Goal: Use online tool/utility: Utilize a website feature to perform a specific function

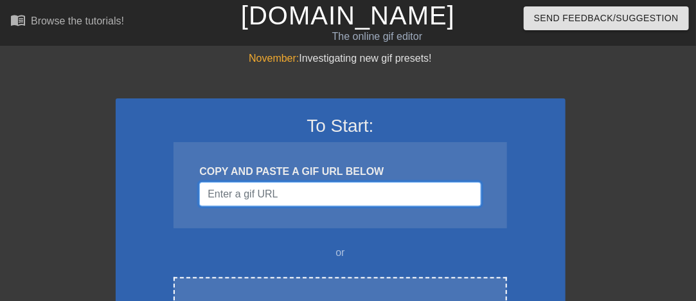
click at [389, 188] on input "Username" at bounding box center [340, 194] width 282 height 24
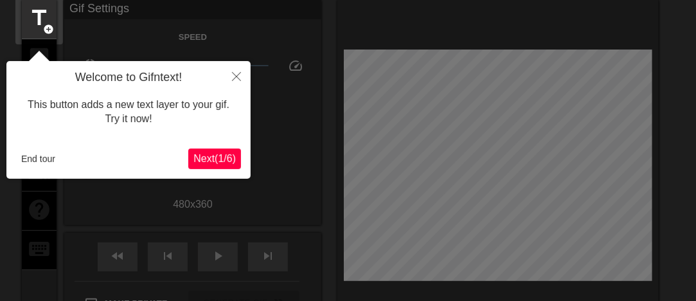
scroll to position [32, 0]
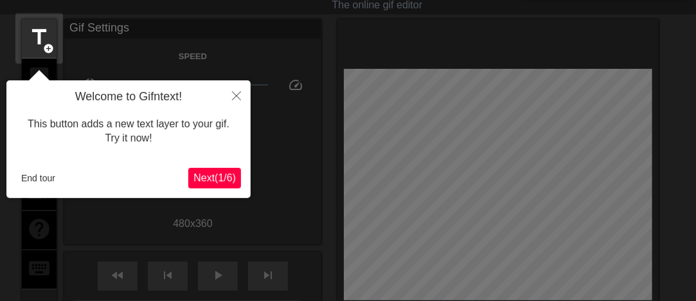
click at [215, 183] on span "Next ( 1 / 6 )" at bounding box center [215, 177] width 42 height 11
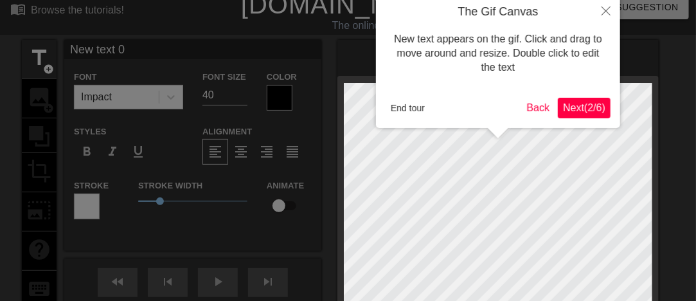
scroll to position [0, 0]
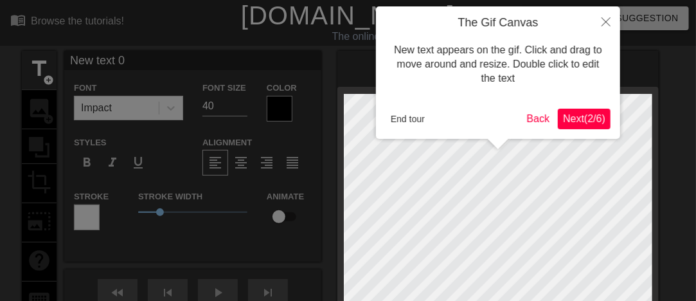
click at [568, 127] on button "Next ( 2 / 6 )" at bounding box center [584, 119] width 53 height 21
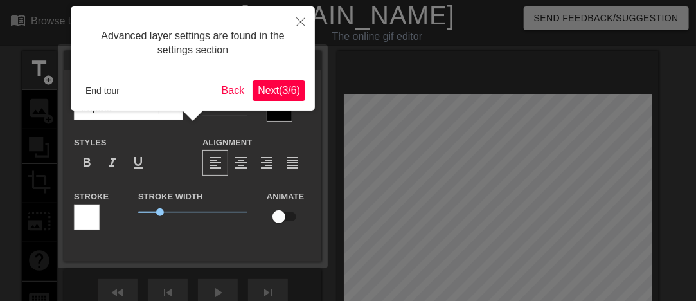
scroll to position [32, 0]
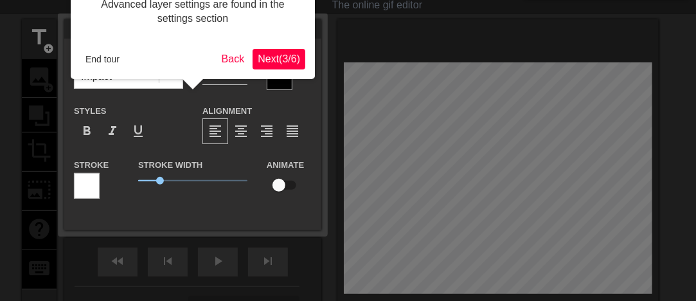
click at [266, 55] on span "Next ( 3 / 6 )" at bounding box center [279, 58] width 42 height 11
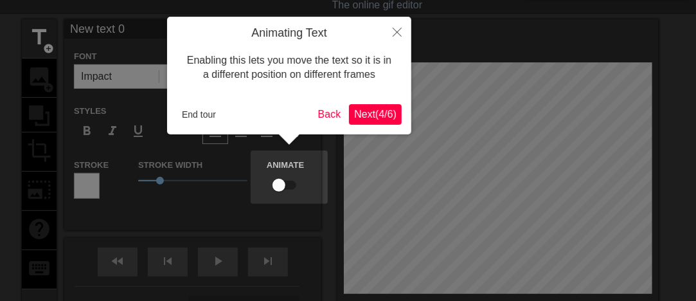
scroll to position [0, 0]
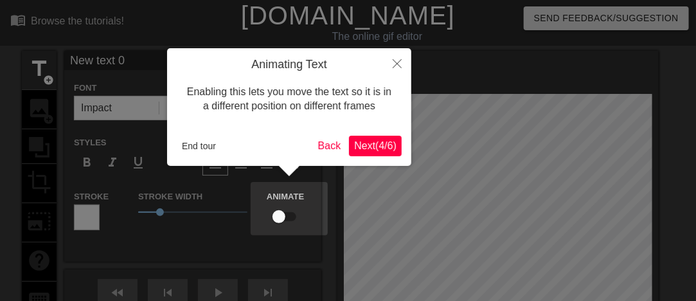
click at [371, 155] on button "Next ( 4 / 6 )" at bounding box center [375, 146] width 53 height 21
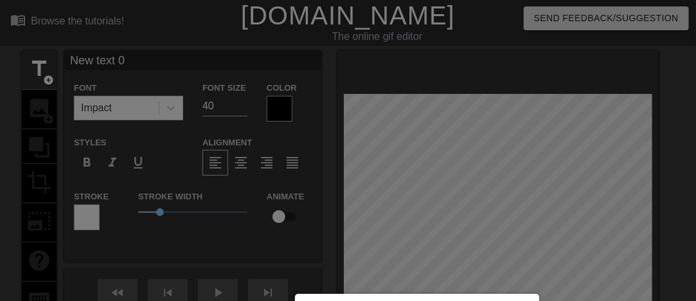
scroll to position [160, 0]
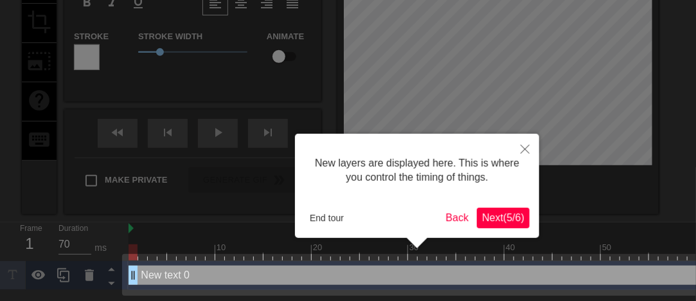
click at [509, 222] on span "Next ( 5 / 6 )" at bounding box center [503, 217] width 42 height 11
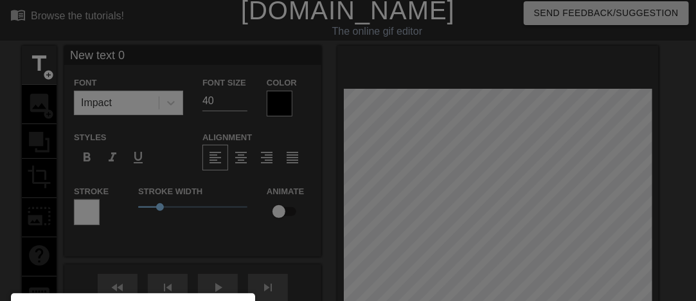
scroll to position [0, 0]
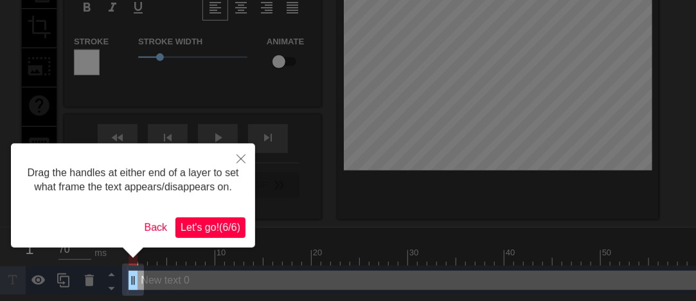
click at [211, 226] on span "Let's go! ( 6 / 6 )" at bounding box center [211, 227] width 60 height 11
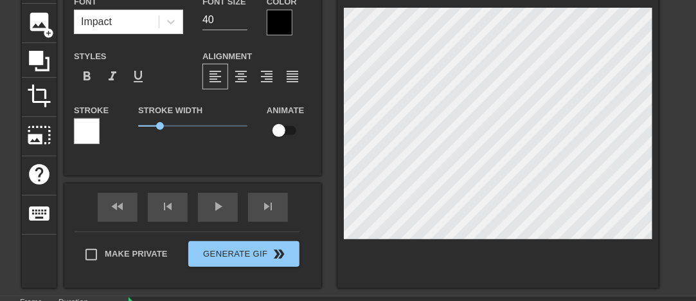
scroll to position [22, 0]
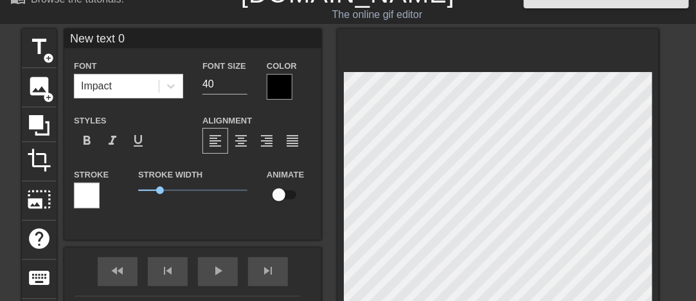
click at [93, 193] on div at bounding box center [87, 196] width 26 height 26
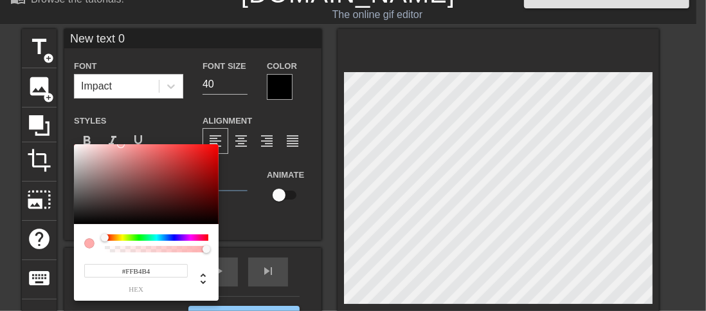
type input "#FFB5B5"
drag, startPoint x: 144, startPoint y: 156, endPoint x: 116, endPoint y: 109, distance: 55.4
click at [116, 109] on div "#FFB5B5 hex" at bounding box center [353, 155] width 706 height 311
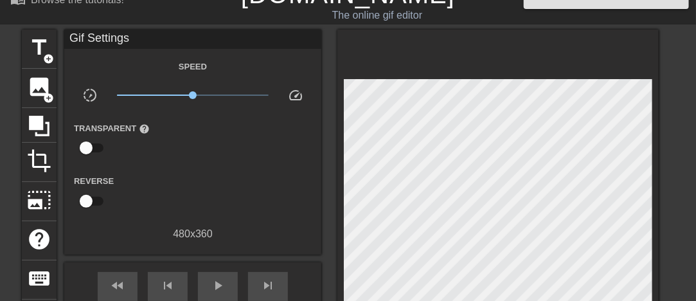
scroll to position [0, 0]
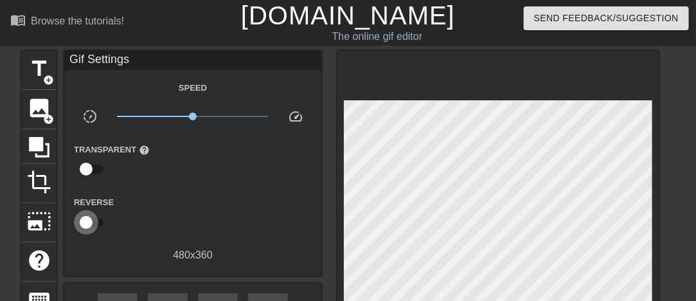
click at [87, 226] on input "checkbox" at bounding box center [86, 222] width 73 height 24
checkbox input "true"
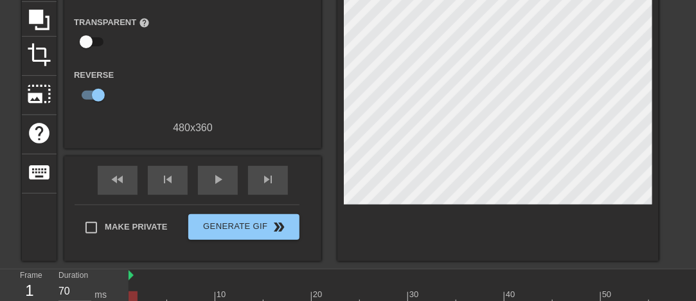
scroll to position [165, 0]
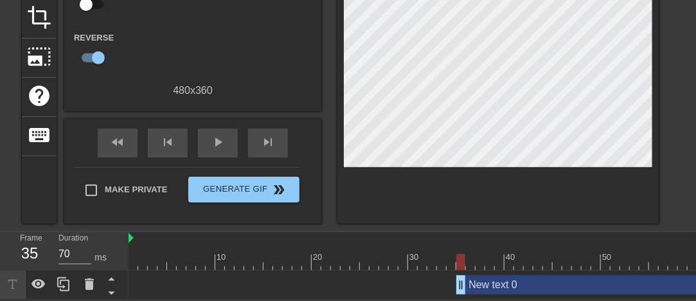
type input "60"
drag, startPoint x: 136, startPoint y: 279, endPoint x: 453, endPoint y: 285, distance: 317.1
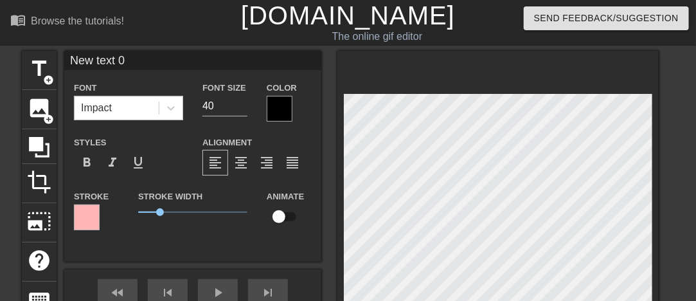
click at [119, 113] on div "Impact" at bounding box center [117, 107] width 84 height 23
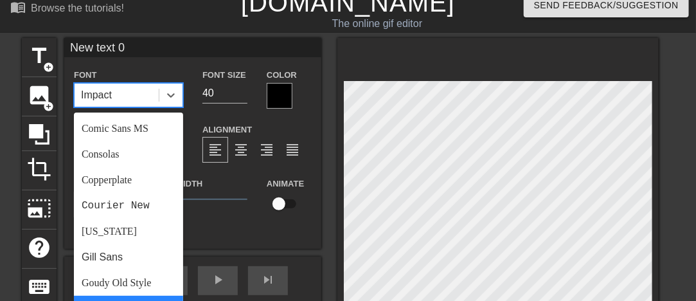
scroll to position [322, 0]
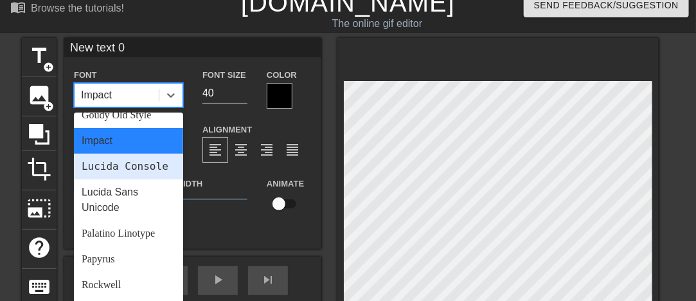
click at [116, 179] on div "Lucida Console" at bounding box center [128, 167] width 109 height 26
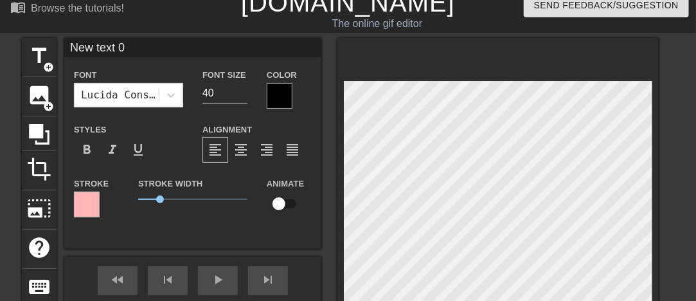
scroll to position [1, 3]
type input "A"
type textarea "A"
type input "AN"
type textarea "AN"
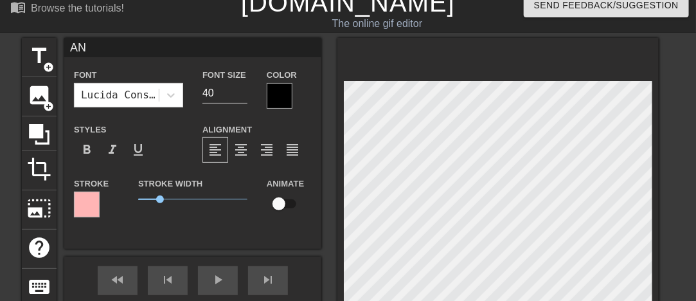
type input "ANI"
type textarea "ANI"
type input "ANIM"
type textarea "ANIM"
type input "ANIME"
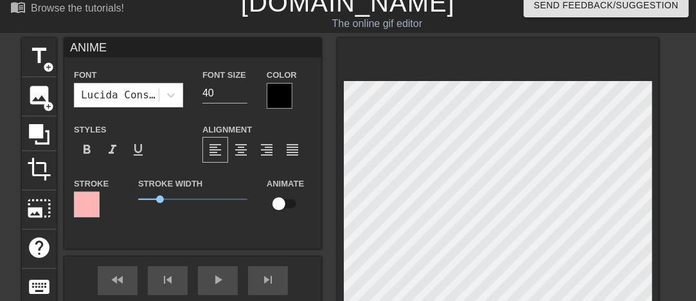
scroll to position [1, 2]
type textarea "ANIME"
click at [275, 92] on div at bounding box center [280, 96] width 26 height 26
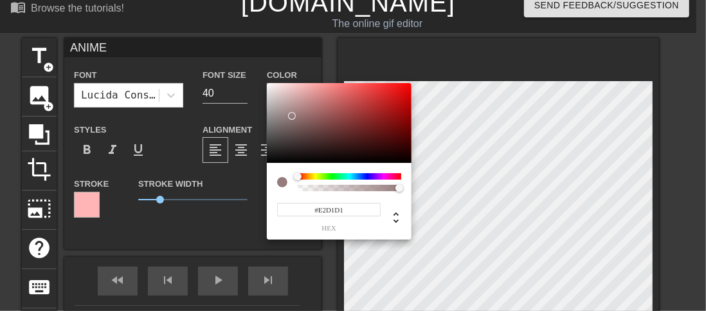
type input "#FFFFFF"
drag, startPoint x: 292, startPoint y: 116, endPoint x: 211, endPoint y: 40, distance: 111.0
click at [213, 42] on div "#FFFFFF hex" at bounding box center [353, 155] width 706 height 311
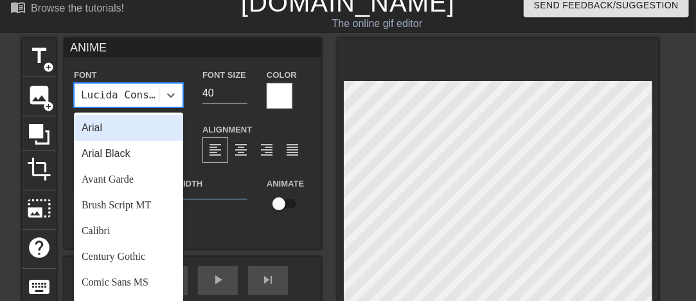
click at [144, 100] on div "Lucida Console" at bounding box center [120, 94] width 79 height 15
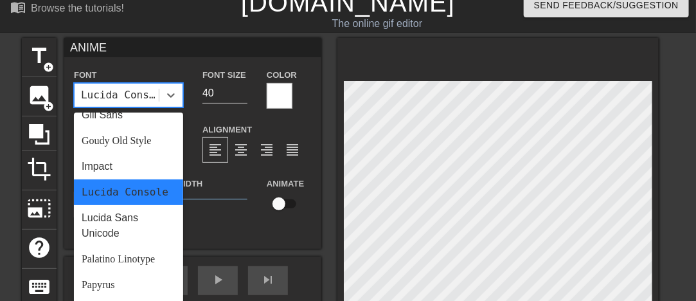
scroll to position [460, 0]
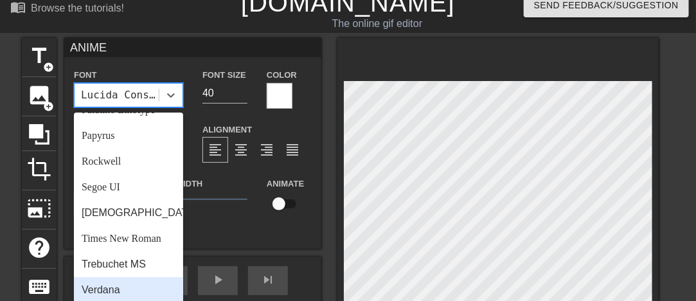
click at [122, 287] on div "Verdana" at bounding box center [128, 290] width 109 height 26
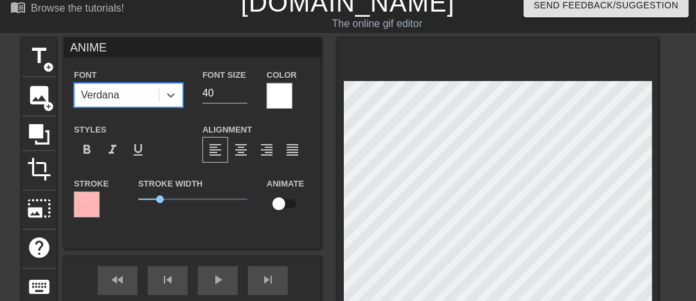
click at [140, 94] on div "Verdana" at bounding box center [117, 95] width 84 height 23
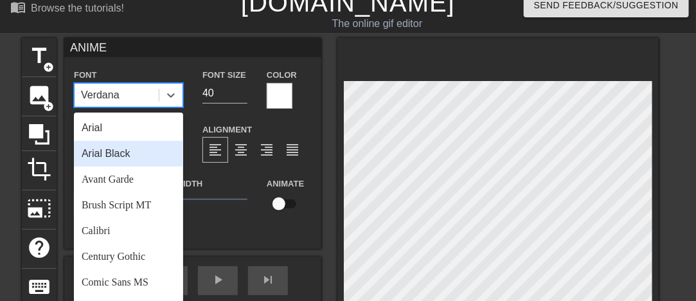
click at [143, 150] on div "Arial Black" at bounding box center [128, 154] width 109 height 26
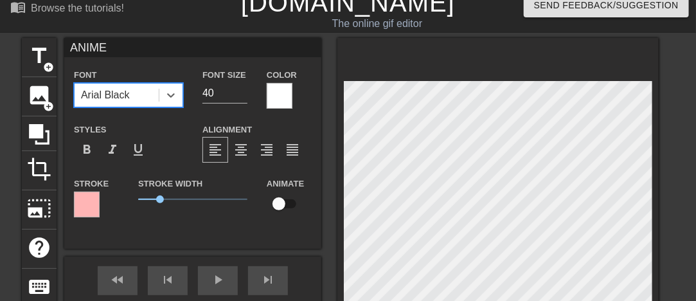
click at [130, 101] on div "Arial Black" at bounding box center [105, 94] width 49 height 15
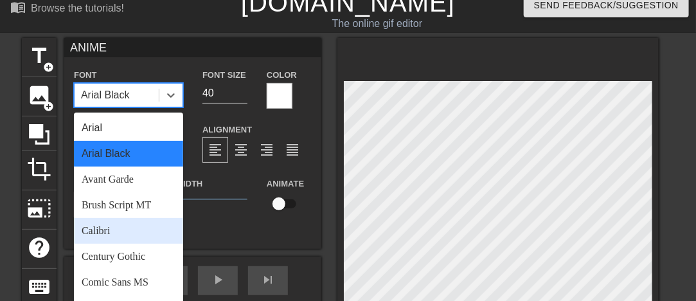
click at [129, 228] on div "Calibri" at bounding box center [128, 231] width 109 height 26
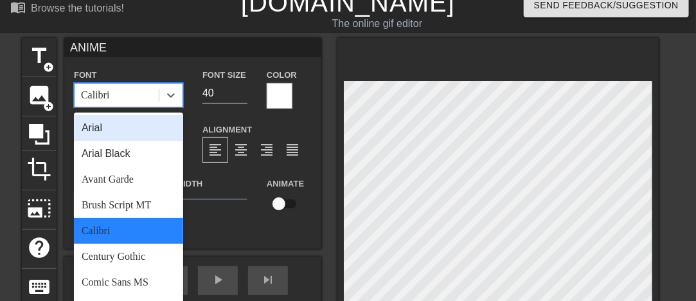
click at [145, 101] on div "Calibri" at bounding box center [117, 95] width 84 height 23
click at [154, 77] on div "Font option Calibri, selected. option Arial focused, 1 of 24. 24 results availa…" at bounding box center [128, 87] width 109 height 41
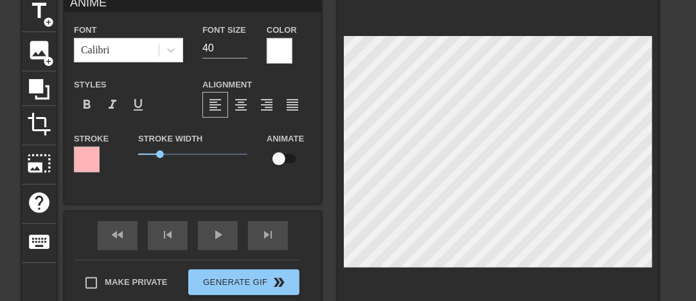
scroll to position [77, 0]
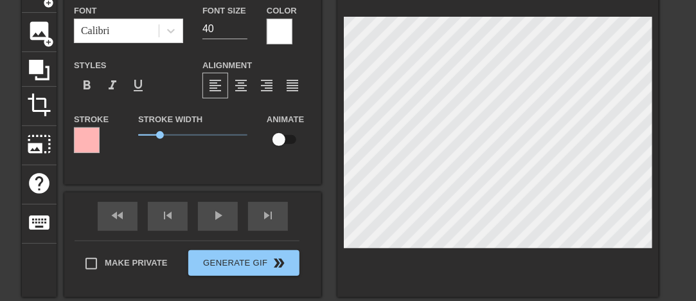
click at [523, 259] on div at bounding box center [499, 135] width 322 height 323
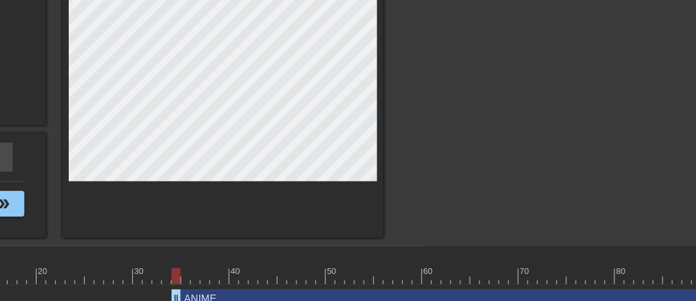
scroll to position [150, 323]
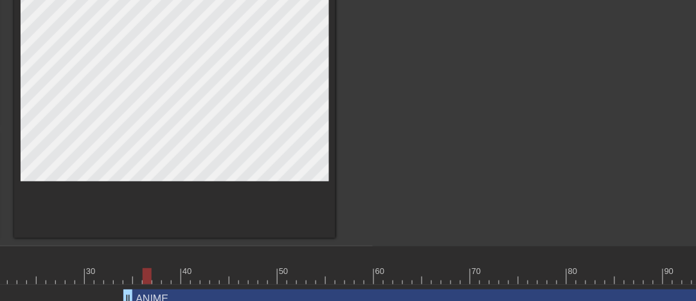
drag, startPoint x: 129, startPoint y: 275, endPoint x: 136, endPoint y: 271, distance: 7.2
click at [136, 271] on div at bounding box center [292, 276] width 974 height 16
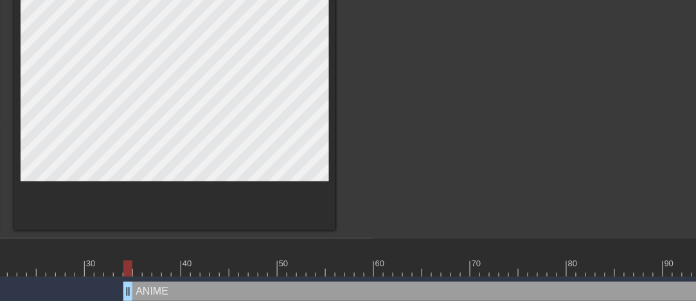
click at [128, 268] on div at bounding box center [127, 268] width 9 height 16
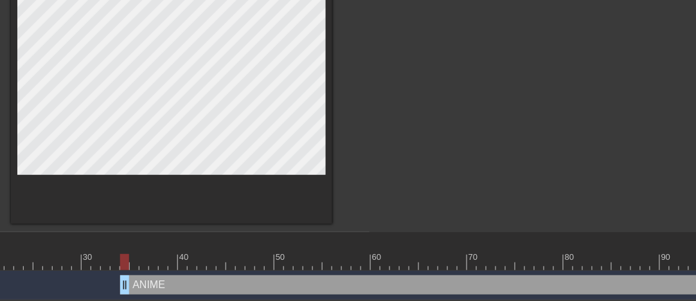
scroll to position [150, 409]
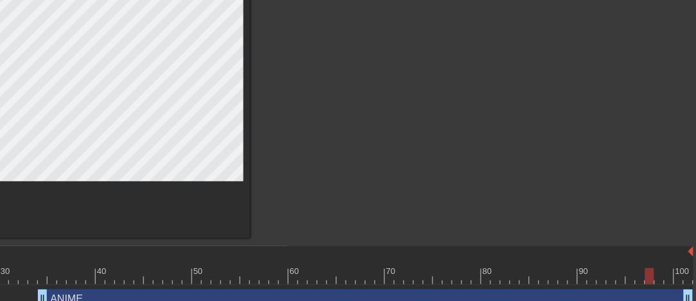
drag, startPoint x: 682, startPoint y: 276, endPoint x: 651, endPoint y: 277, distance: 30.2
click at [651, 277] on div at bounding box center [207, 276] width 974 height 16
click at [655, 280] on div at bounding box center [659, 276] width 9 height 16
drag, startPoint x: 689, startPoint y: 298, endPoint x: 652, endPoint y: 298, distance: 36.7
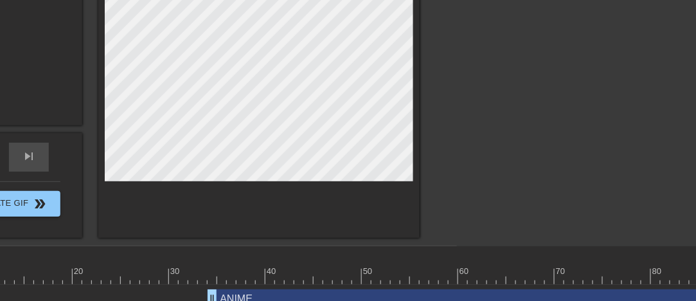
scroll to position [150, 246]
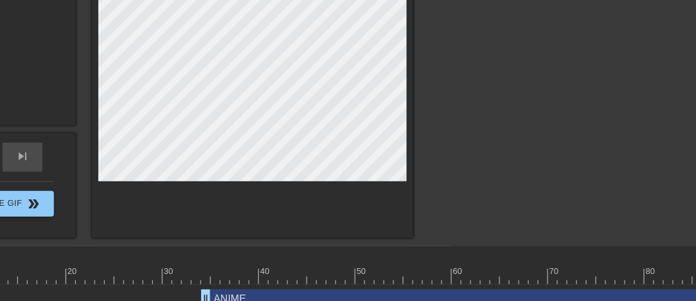
click at [496, 292] on div "ANIME drag_handle drag_handle" at bounding box center [509, 298] width 617 height 19
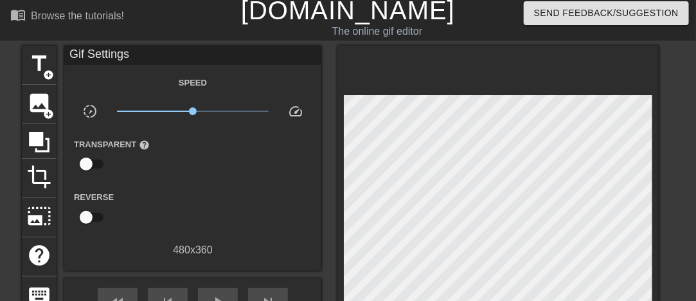
scroll to position [0, 0]
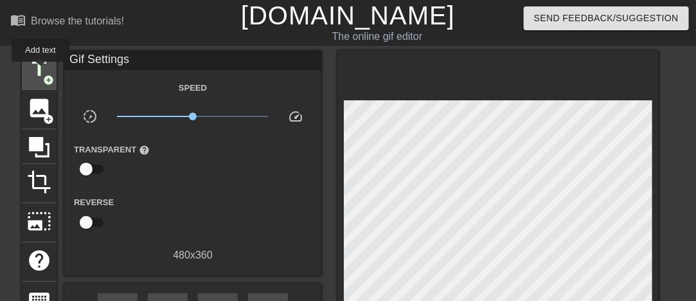
click at [41, 71] on span "title" at bounding box center [39, 69] width 24 height 24
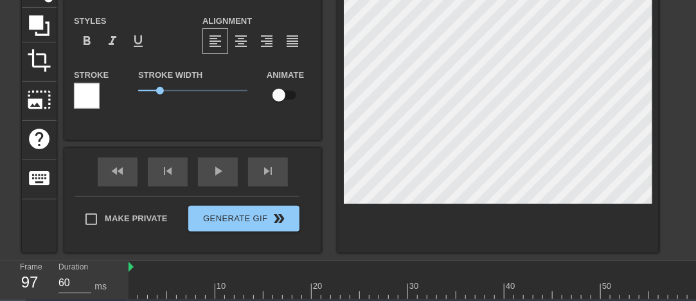
scroll to position [180, 0]
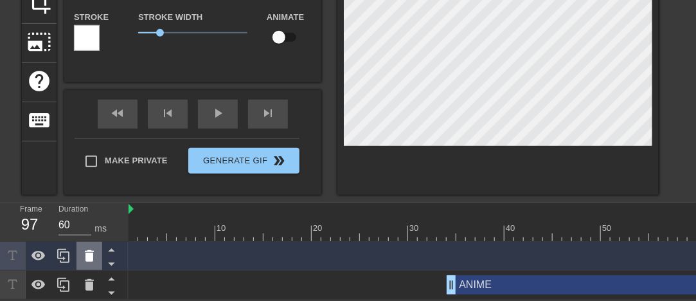
click at [78, 257] on div at bounding box center [90, 256] width 26 height 28
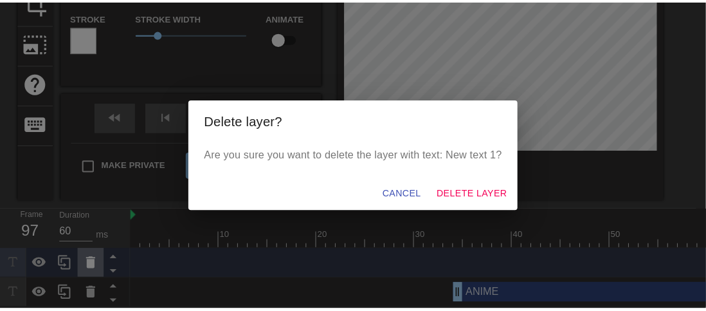
scroll to position [170, 0]
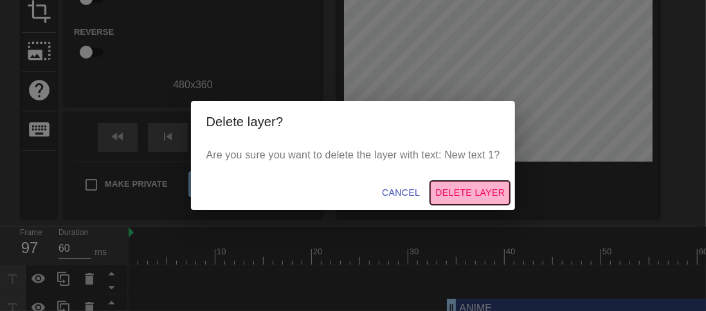
click at [474, 187] on span "Delete Layer" at bounding box center [469, 193] width 69 height 16
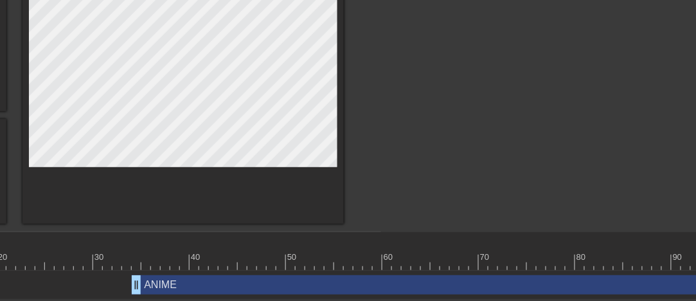
scroll to position [165, 409]
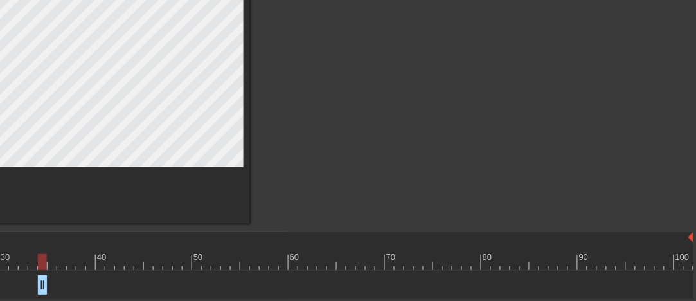
drag, startPoint x: 649, startPoint y: 287, endPoint x: 43, endPoint y: 297, distance: 606.5
click at [43, 297] on div "ANIME drag_handle drag_handle" at bounding box center [207, 285] width 974 height 29
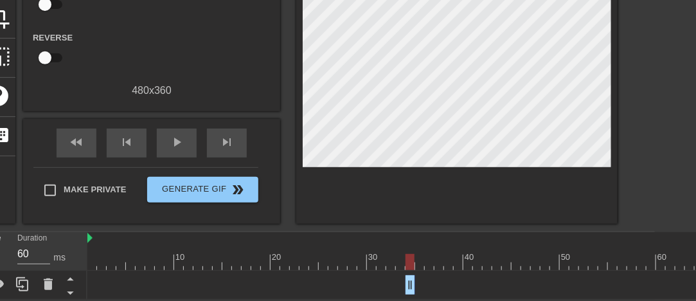
scroll to position [165, 0]
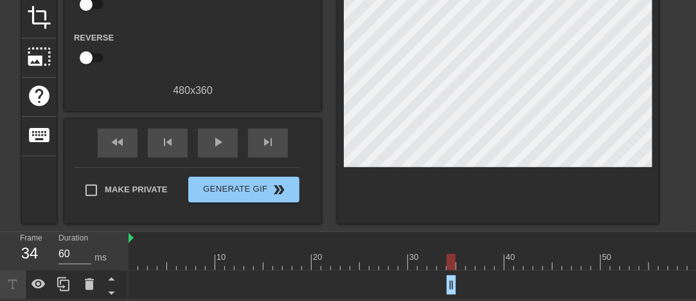
click at [18, 283] on icon at bounding box center [12, 284] width 15 height 15
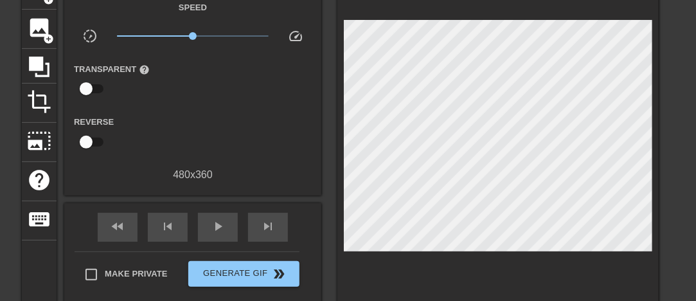
scroll to position [0, 0]
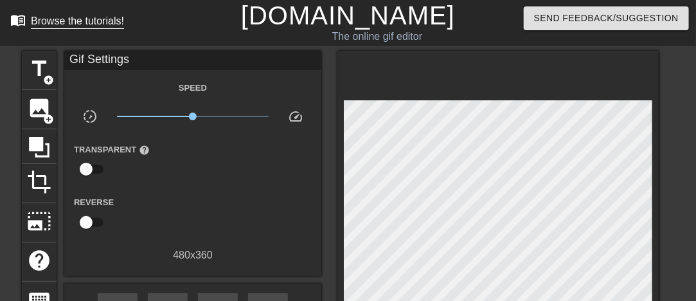
click at [21, 22] on span "menu_book" at bounding box center [17, 19] width 15 height 15
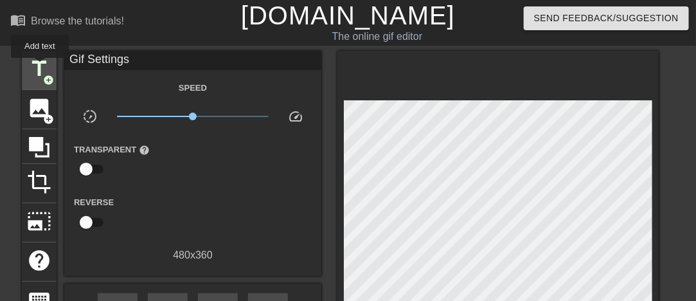
click at [40, 67] on span "title" at bounding box center [39, 69] width 24 height 24
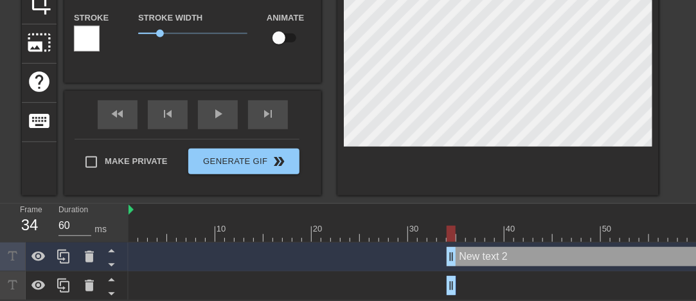
scroll to position [180, 0]
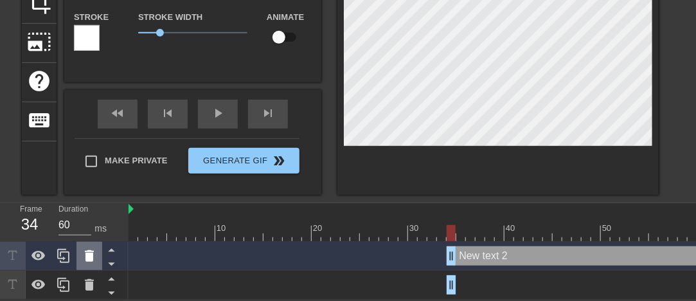
click at [86, 262] on icon at bounding box center [89, 255] width 15 height 15
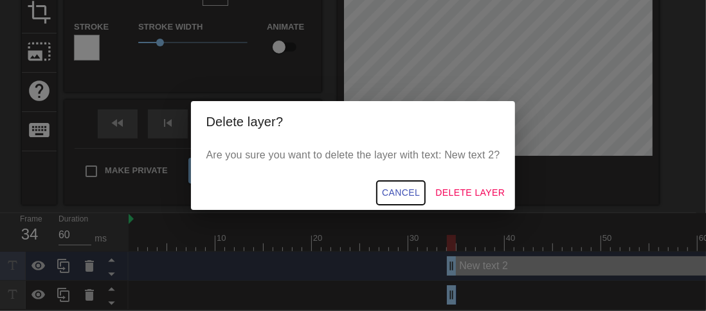
click at [407, 192] on span "Cancel" at bounding box center [401, 193] width 38 height 16
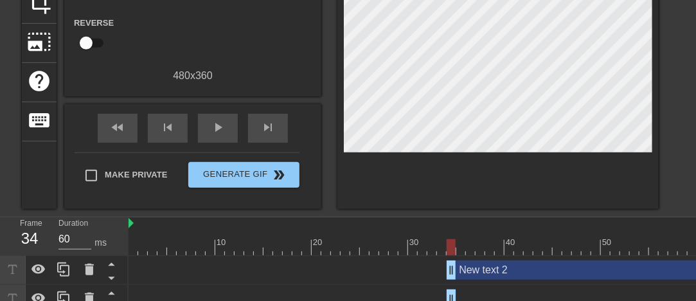
scroll to position [194, 0]
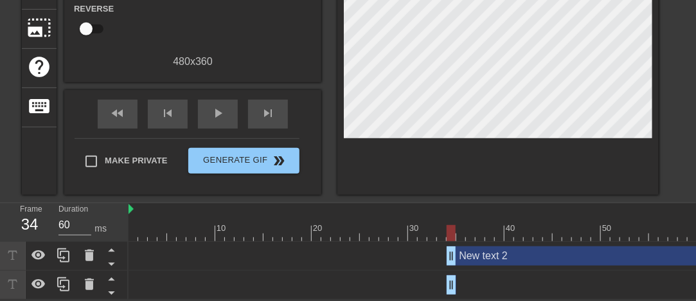
click at [292, 284] on div "ANIME drag_handle drag_handle" at bounding box center [616, 284] width 974 height 19
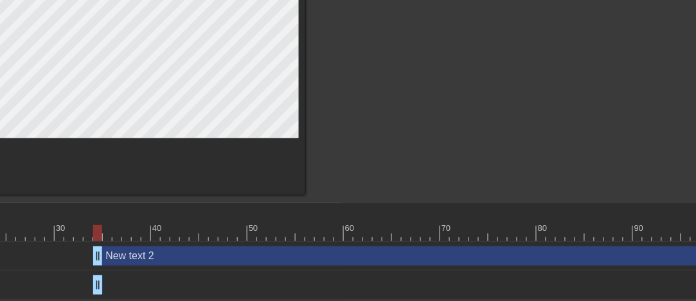
scroll to position [194, 409]
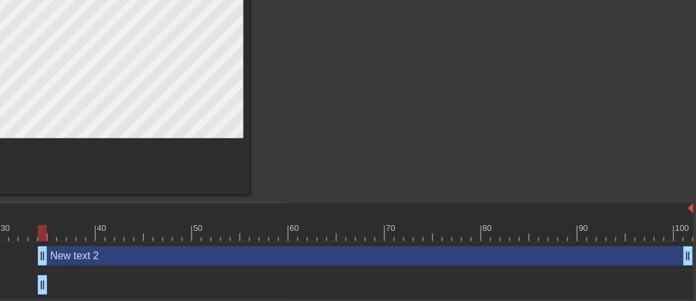
click at [522, 268] on div "New text 2 drag_handle drag_handle" at bounding box center [207, 256] width 974 height 29
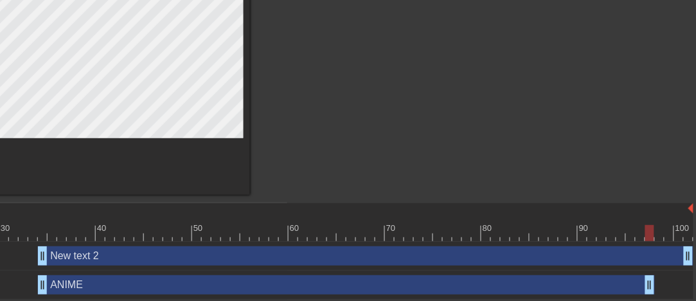
drag, startPoint x: 41, startPoint y: 286, endPoint x: 651, endPoint y: 292, distance: 610.2
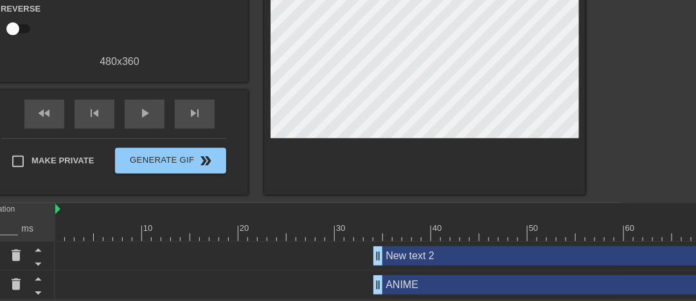
scroll to position [194, 3]
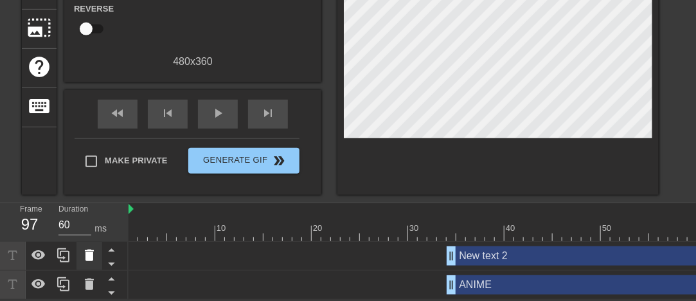
click at [89, 257] on icon at bounding box center [89, 255] width 9 height 12
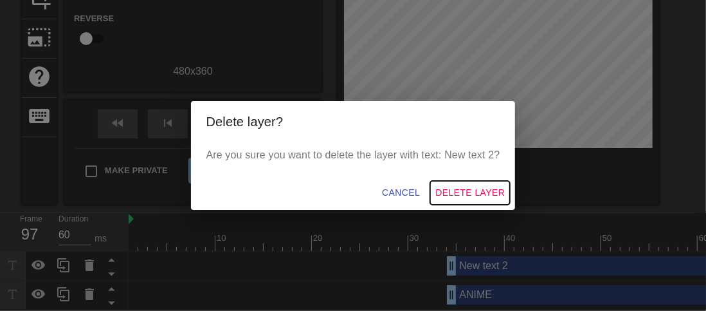
click at [439, 196] on span "Delete Layer" at bounding box center [469, 193] width 69 height 16
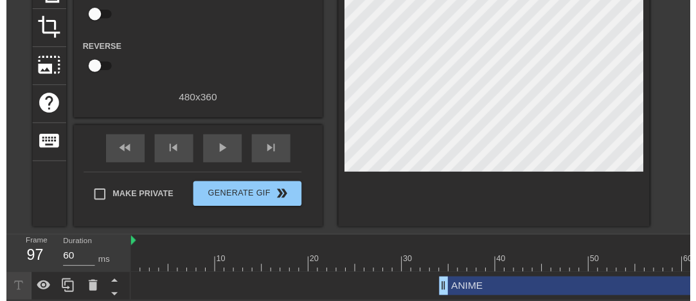
scroll to position [165, 0]
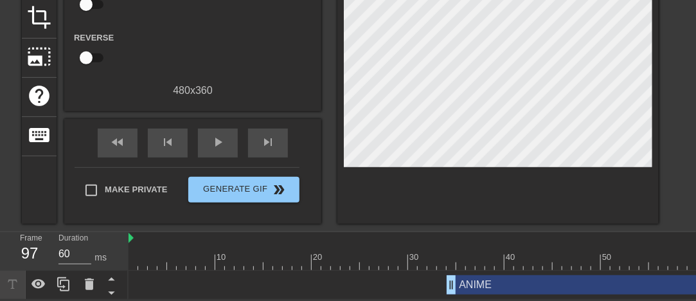
click at [230, 283] on div "ANIME drag_handle drag_handle" at bounding box center [616, 284] width 974 height 19
click at [17, 283] on icon at bounding box center [12, 284] width 15 height 15
click at [12, 283] on icon at bounding box center [12, 284] width 9 height 9
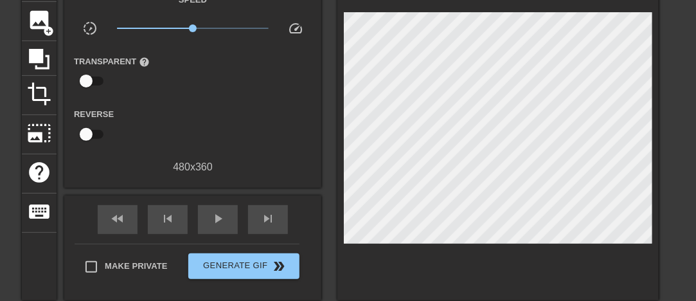
scroll to position [100, 0]
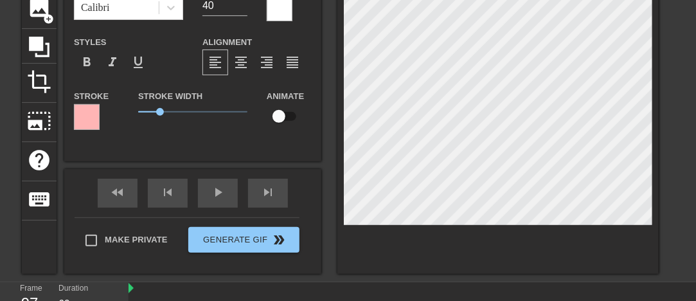
click at [458, 227] on div at bounding box center [499, 111] width 322 height 323
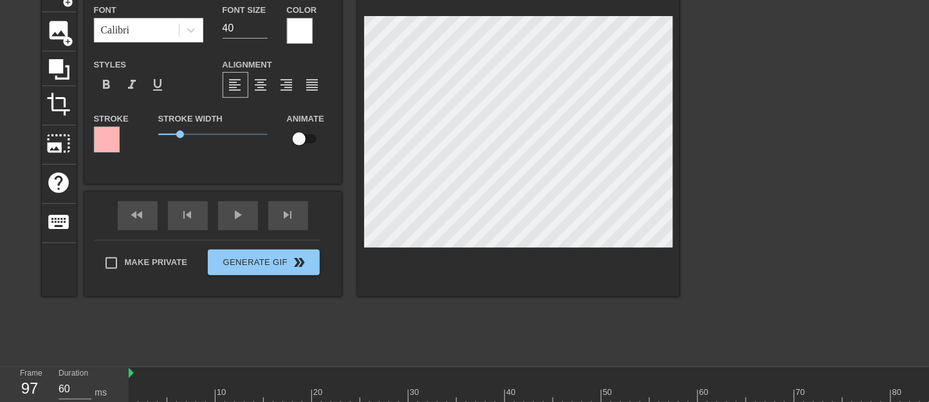
scroll to position [113, 0]
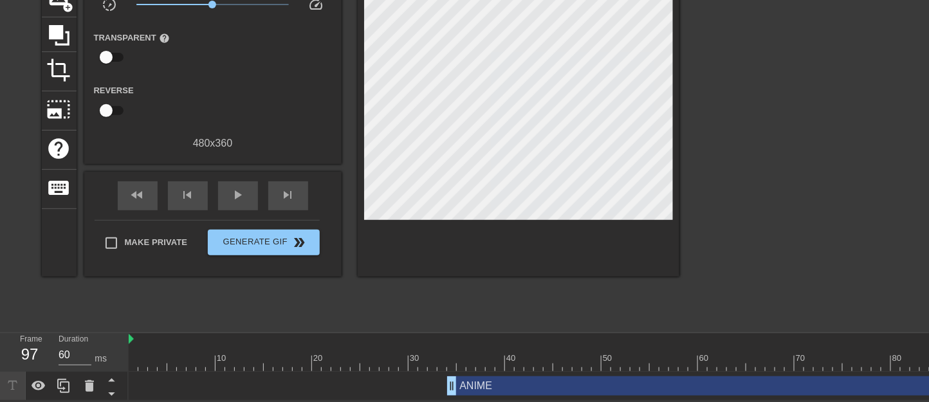
click at [220, 310] on div "ANIME drag_handle drag_handle" at bounding box center [616, 385] width 974 height 19
type input "70"
click at [267, 310] on div at bounding box center [616, 363] width 974 height 16
click at [499, 310] on div "ANIME drag_handle drag_handle" at bounding box center [755, 385] width 617 height 19
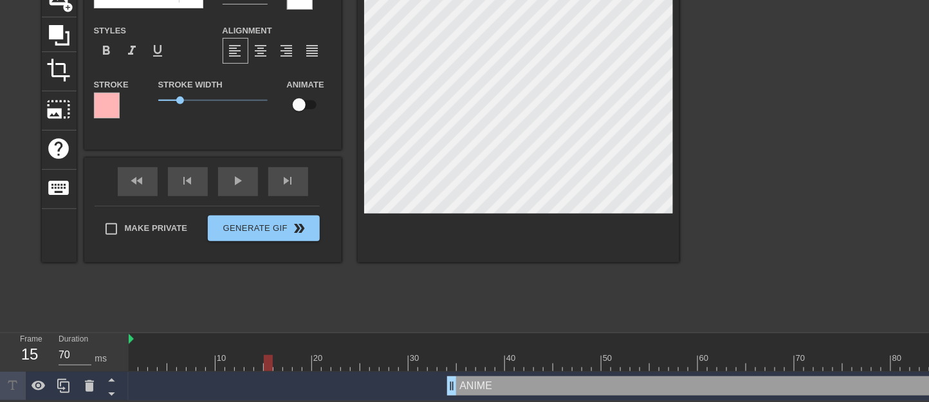
scroll to position [27, 0]
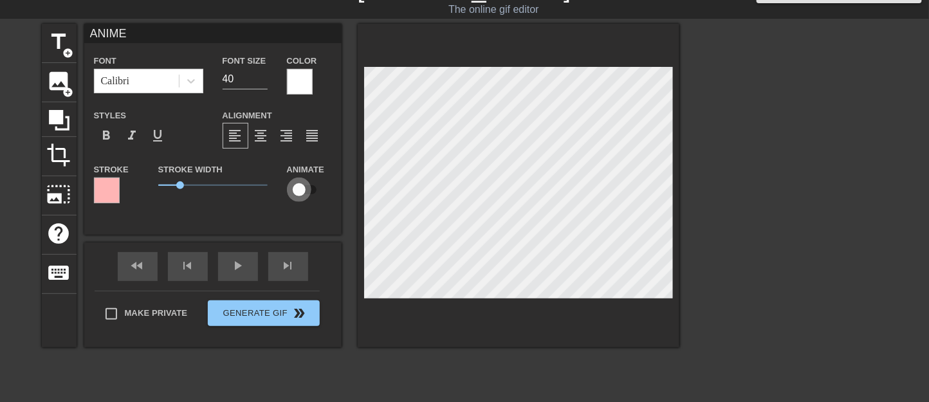
click at [306, 188] on input "checkbox" at bounding box center [298, 189] width 73 height 24
checkbox input "true"
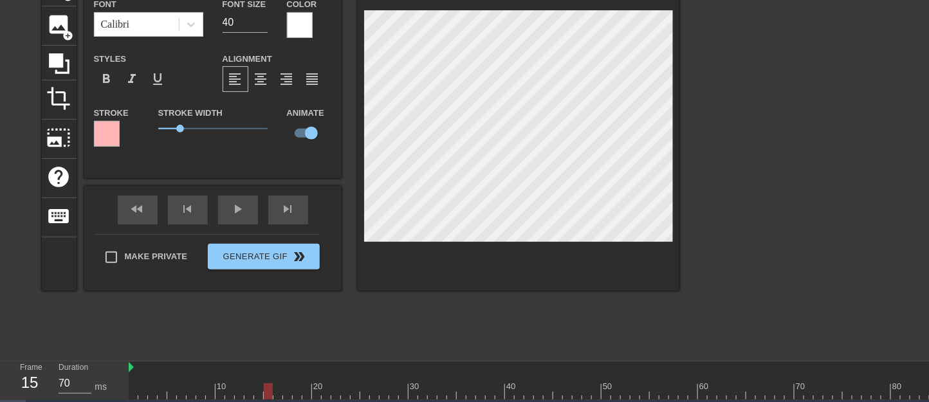
scroll to position [113, 0]
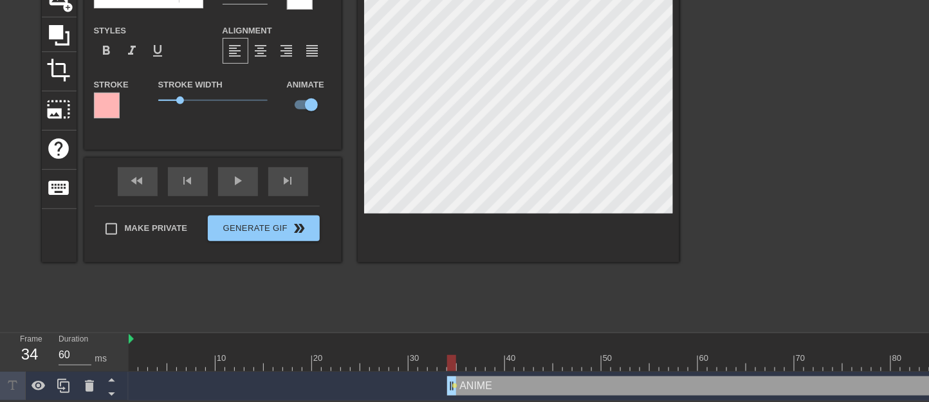
click at [455, 310] on div at bounding box center [452, 354] width 10 height 16
drag, startPoint x: 451, startPoint y: 363, endPoint x: 487, endPoint y: 363, distance: 35.4
click at [487, 310] on div at bounding box center [489, 363] width 9 height 16
drag, startPoint x: 477, startPoint y: 361, endPoint x: 467, endPoint y: 359, distance: 10.5
click at [467, 310] on div at bounding box center [470, 363] width 9 height 16
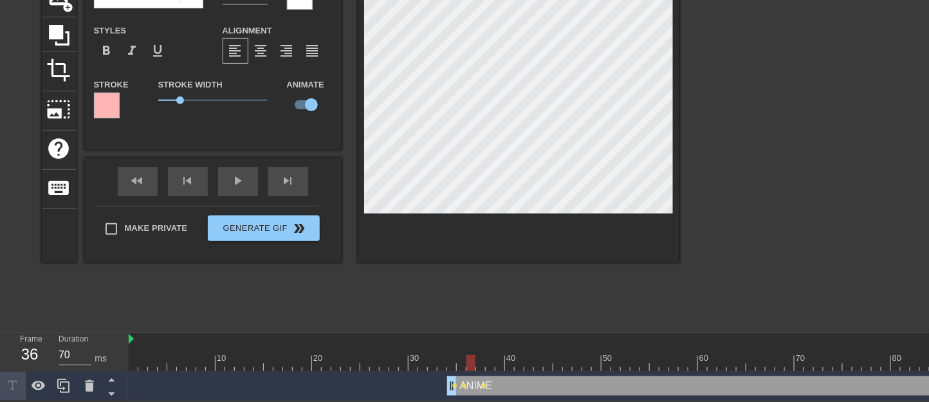
click at [467, 310] on div at bounding box center [470, 363] width 9 height 16
drag, startPoint x: 471, startPoint y: 365, endPoint x: 475, endPoint y: 351, distance: 14.8
click at [477, 310] on div at bounding box center [480, 363] width 9 height 16
drag, startPoint x: 471, startPoint y: 358, endPoint x: 485, endPoint y: 364, distance: 16.1
click at [485, 310] on div at bounding box center [489, 363] width 9 height 16
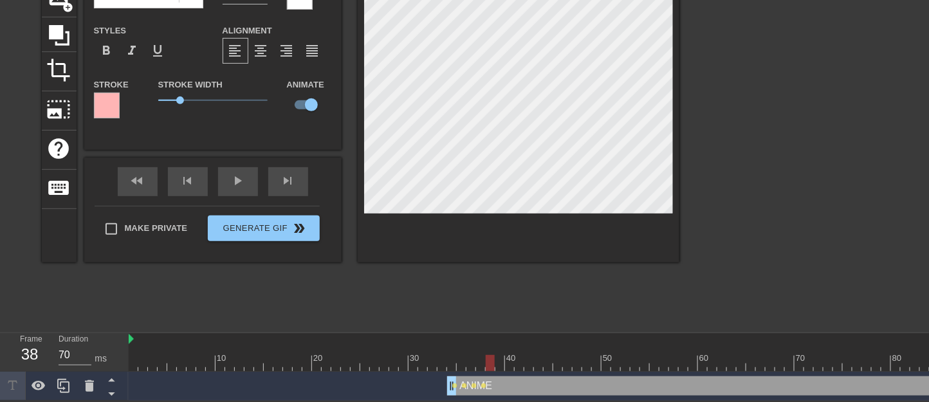
click at [485, 310] on div at bounding box center [489, 363] width 9 height 16
click at [496, 310] on div at bounding box center [499, 363] width 9 height 16
type input "70"
click at [498, 310] on div at bounding box center [499, 363] width 9 height 16
click at [305, 107] on input "checkbox" at bounding box center [311, 105] width 73 height 24
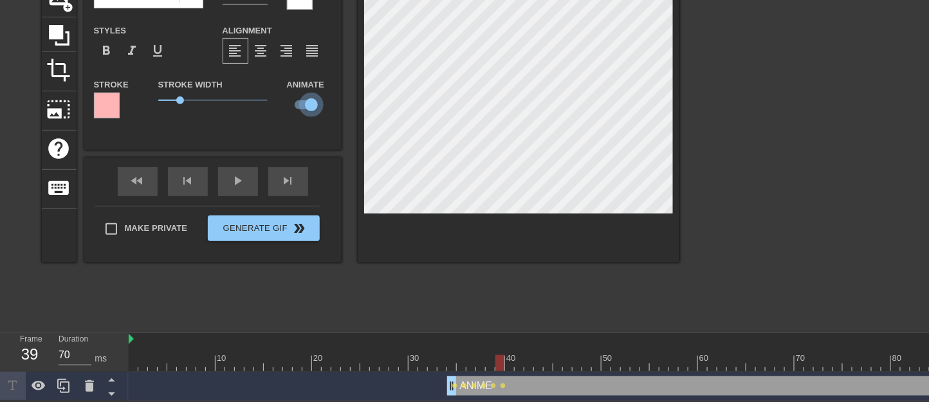
checkbox input "false"
type input "70"
drag, startPoint x: 500, startPoint y: 359, endPoint x: 556, endPoint y: 281, distance: 96.2
click at [592, 310] on div at bounding box center [596, 363] width 9 height 16
click at [305, 106] on input "checkbox" at bounding box center [298, 105] width 73 height 24
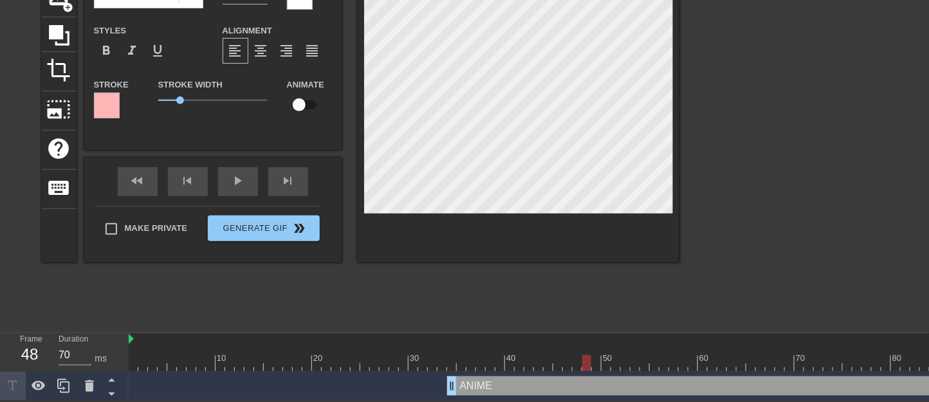
checkbox input "true"
click at [503, 310] on span "lens" at bounding box center [503, 386] width 6 height 6
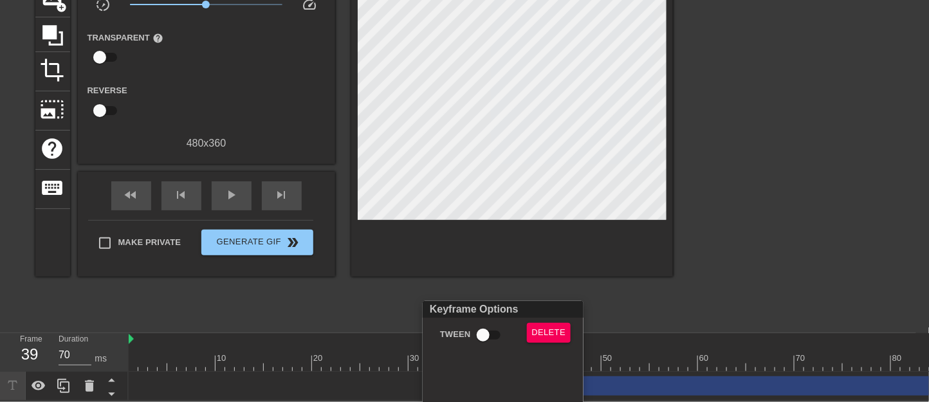
scroll to position [100, 0]
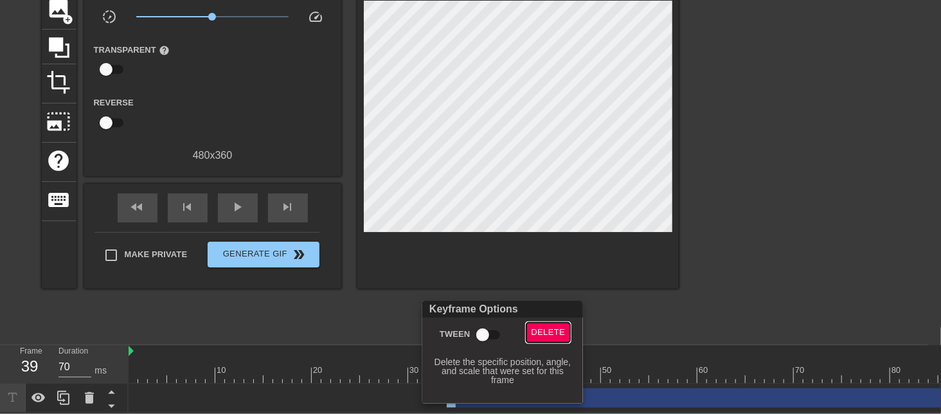
click at [543, 310] on span "Delete" at bounding box center [549, 332] width 34 height 15
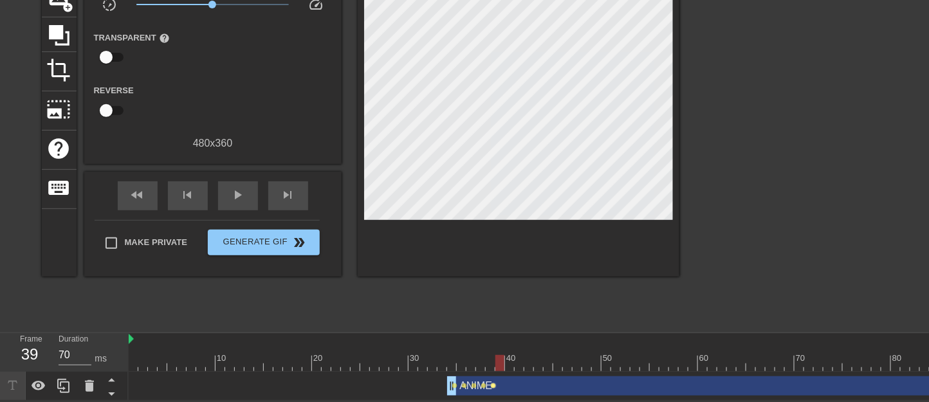
click at [491, 310] on span "lens" at bounding box center [494, 386] width 6 height 6
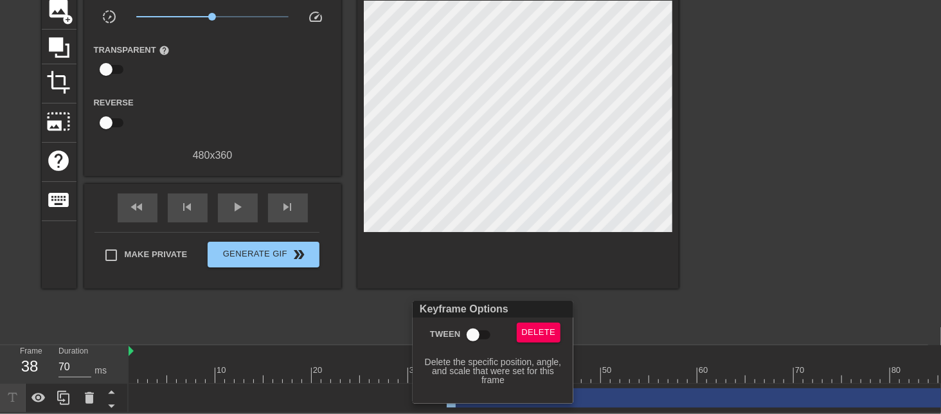
click at [546, 310] on div "Keyframe Options Tween Delete Delete the specific position, angle, and scale th…" at bounding box center [493, 352] width 161 height 103
drag, startPoint x: 545, startPoint y: 332, endPoint x: 502, endPoint y: 387, distance: 70.0
click at [545, 310] on span "Delete" at bounding box center [539, 332] width 34 height 15
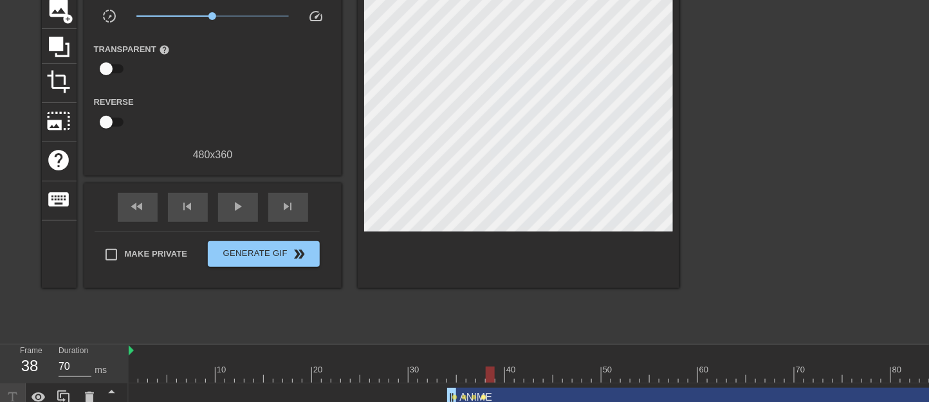
click at [485, 310] on span "lens" at bounding box center [484, 397] width 6 height 6
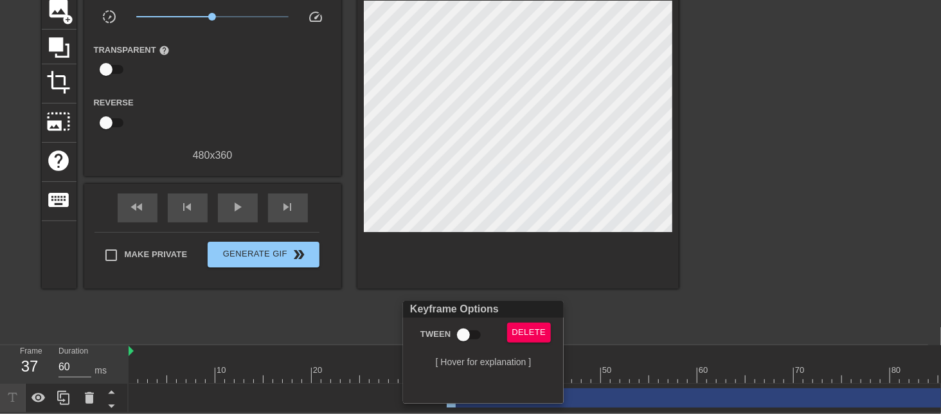
click at [525, 310] on div "Keyframe Options Tween Delete [ Hover for explanation ]" at bounding box center [483, 352] width 161 height 103
click at [515, 310] on span "Delete" at bounding box center [529, 332] width 34 height 15
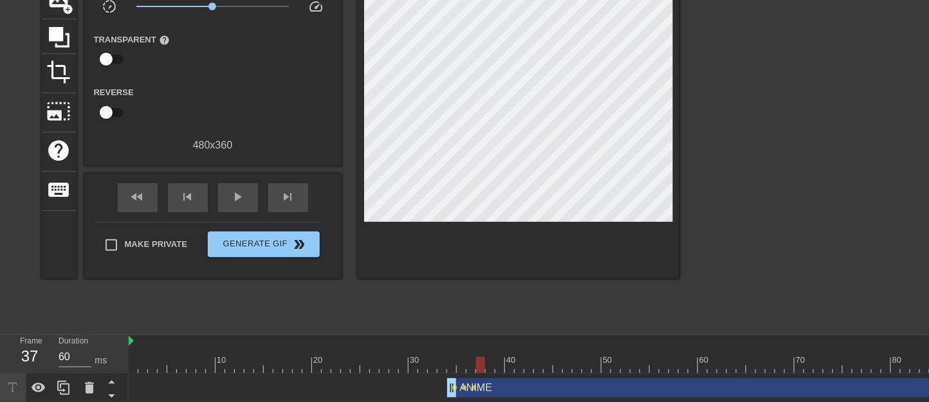
scroll to position [113, 0]
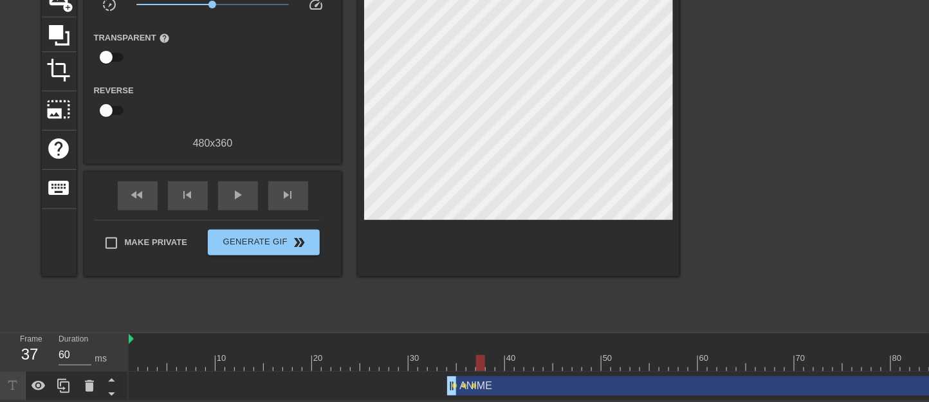
click at [460, 310] on div "ANIME drag_handle drag_handle" at bounding box center [755, 385] width 617 height 19
click at [466, 310] on span "lens" at bounding box center [465, 386] width 6 height 6
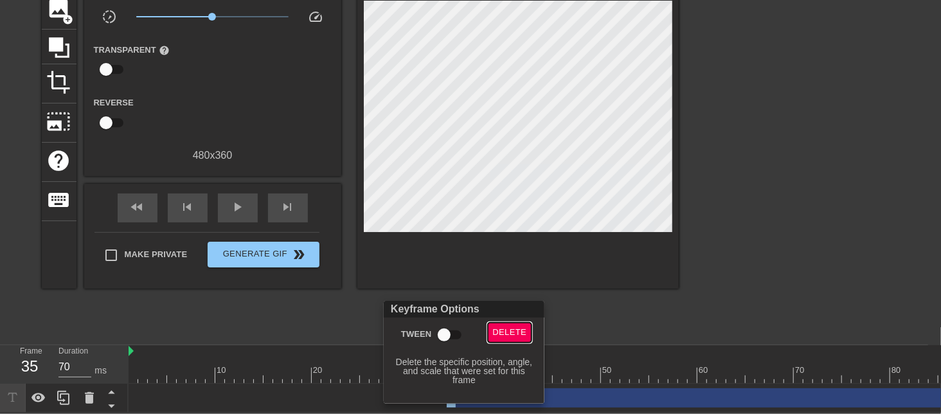
click at [500, 310] on span "Delete" at bounding box center [510, 332] width 34 height 15
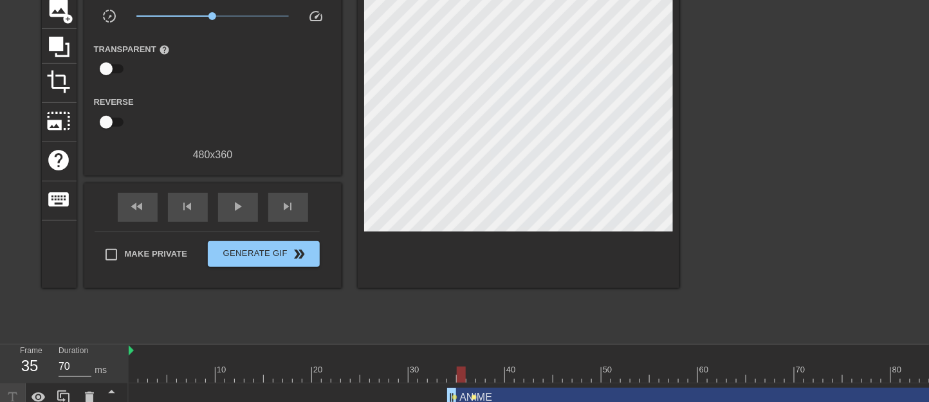
click at [474, 310] on span "lens" at bounding box center [474, 397] width 6 height 6
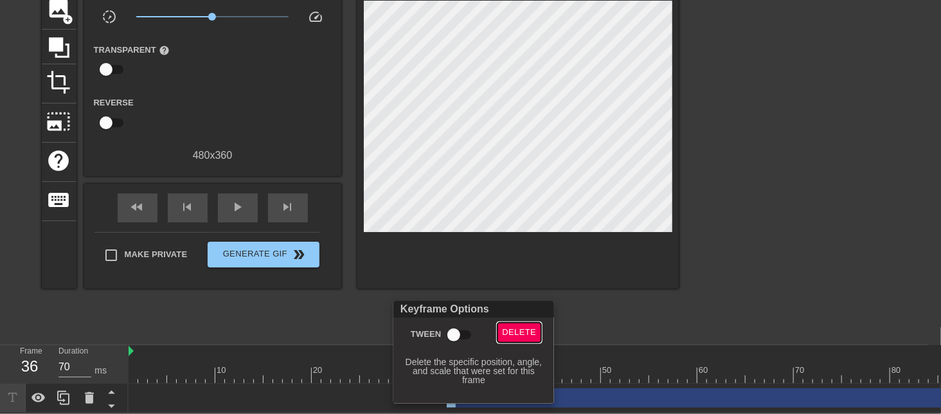
click at [514, 310] on span "Delete" at bounding box center [520, 332] width 34 height 15
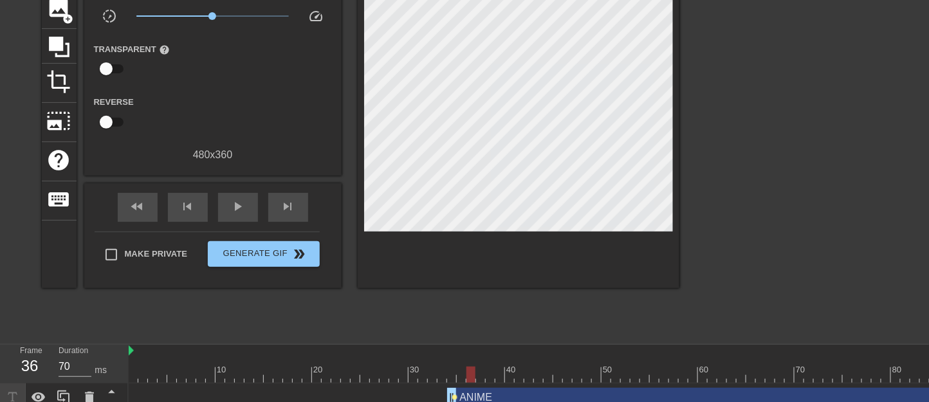
click at [452, 310] on span "lens" at bounding box center [455, 397] width 6 height 6
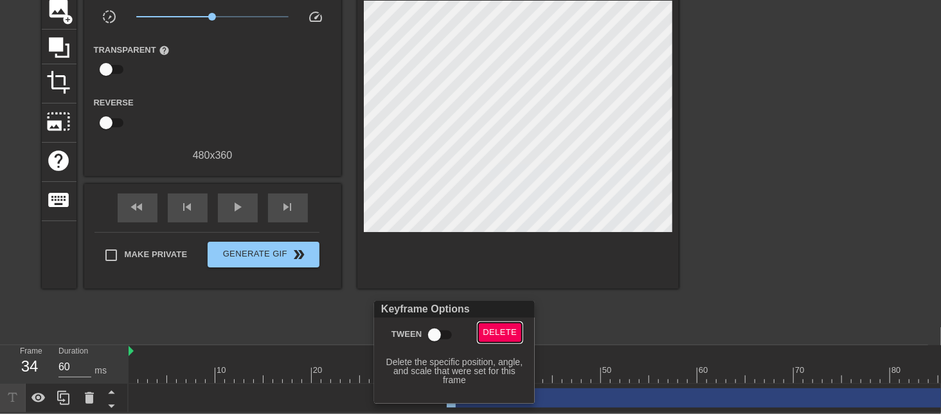
click at [500, 310] on span "Delete" at bounding box center [501, 332] width 34 height 15
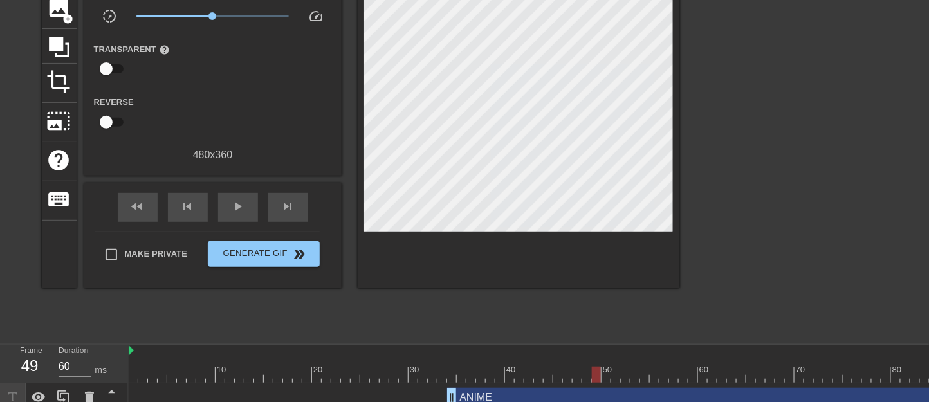
type input "70"
drag, startPoint x: 541, startPoint y: 374, endPoint x: 588, endPoint y: 381, distance: 48.2
click at [588, 310] on div at bounding box center [616, 375] width 974 height 16
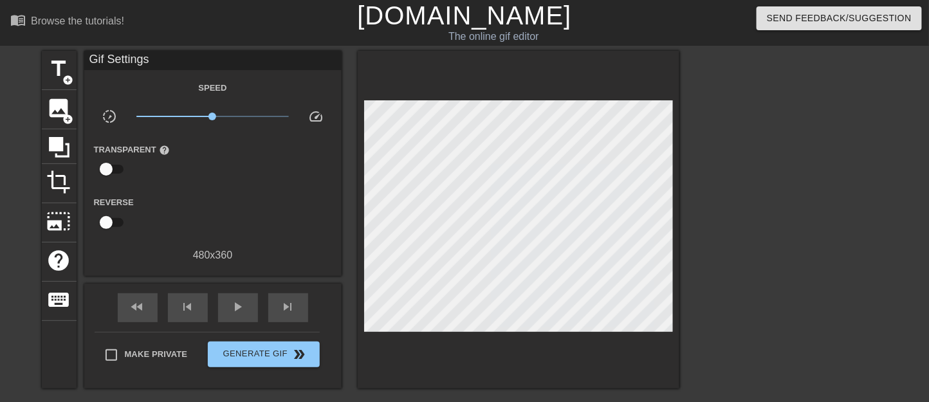
scroll to position [113, 0]
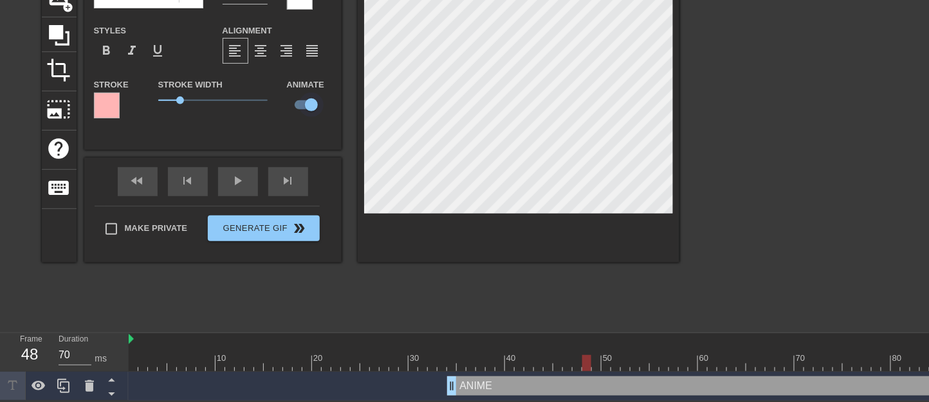
click at [304, 104] on input "checkbox" at bounding box center [311, 105] width 73 height 24
checkbox input "false"
click at [578, 310] on div at bounding box center [576, 363] width 9 height 16
type input "70"
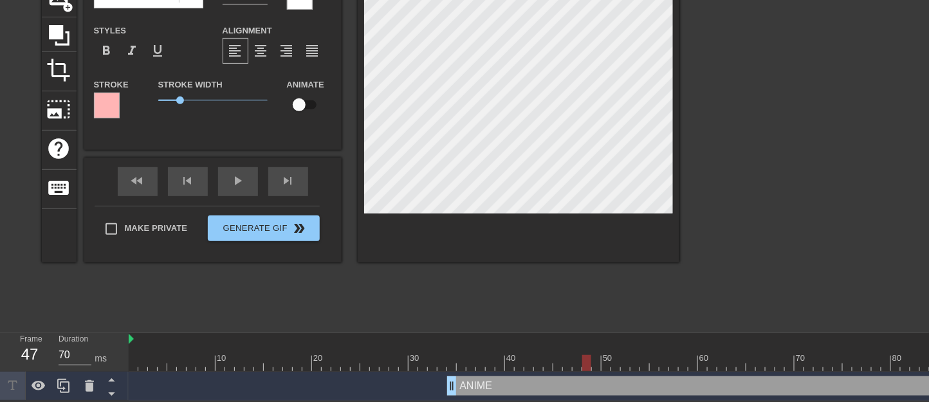
drag, startPoint x: 576, startPoint y: 358, endPoint x: 582, endPoint y: 363, distance: 8.2
click at [582, 310] on div at bounding box center [586, 363] width 9 height 16
click at [307, 105] on input "checkbox" at bounding box center [298, 105] width 73 height 24
checkbox input "true"
drag, startPoint x: 577, startPoint y: 361, endPoint x: 570, endPoint y: 361, distance: 7.1
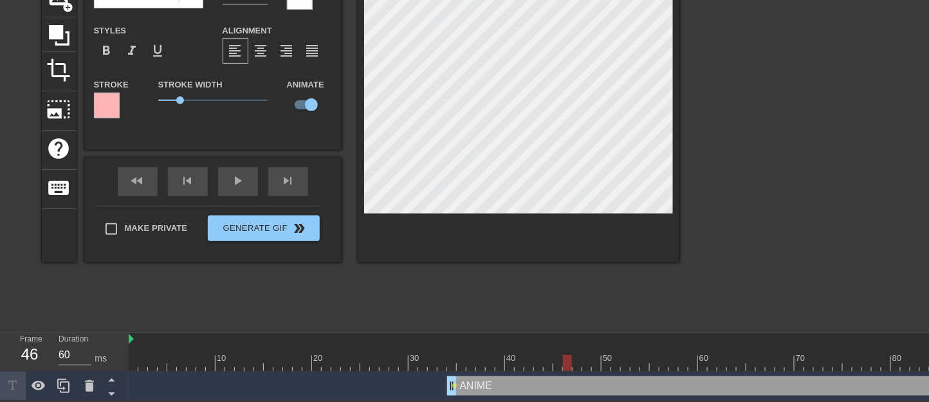
click at [570, 310] on div at bounding box center [567, 363] width 9 height 16
drag, startPoint x: 568, startPoint y: 361, endPoint x: 559, endPoint y: 358, distance: 9.2
click at [559, 310] on div at bounding box center [557, 363] width 9 height 16
drag, startPoint x: 547, startPoint y: 364, endPoint x: 541, endPoint y: 363, distance: 6.5
click at [541, 310] on div at bounding box center [538, 363] width 9 height 16
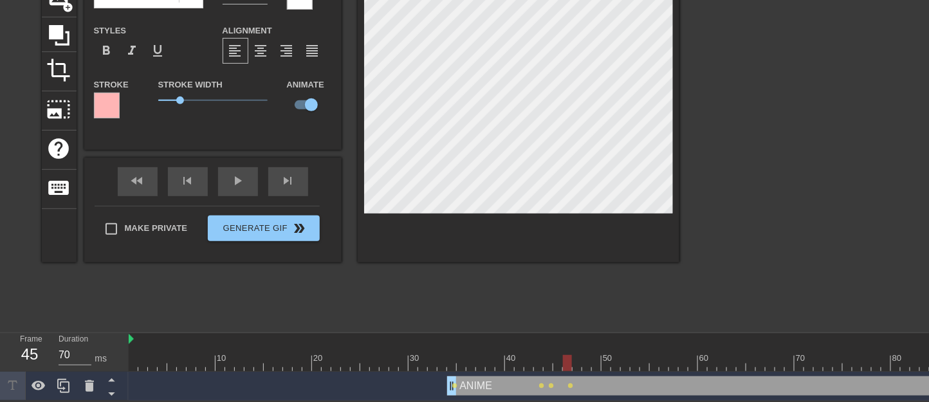
drag, startPoint x: 541, startPoint y: 365, endPoint x: 555, endPoint y: 370, distance: 15.1
click at [555, 310] on div "10 20 30 40 50 60 70 80 90 100" at bounding box center [616, 352] width 974 height 39
click at [535, 310] on div at bounding box center [616, 363] width 974 height 16
click at [540, 310] on div at bounding box center [616, 363] width 974 height 16
click at [538, 310] on div at bounding box center [538, 363] width 9 height 16
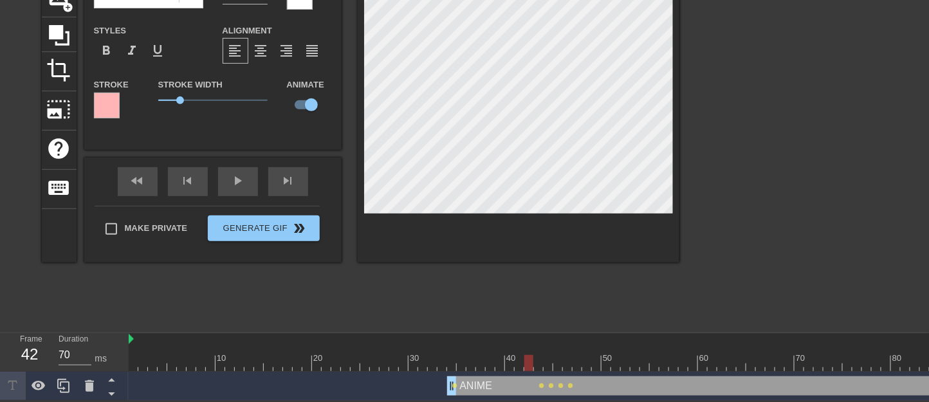
click at [532, 310] on div at bounding box center [528, 363] width 9 height 16
drag, startPoint x: 527, startPoint y: 359, endPoint x: 520, endPoint y: 359, distance: 7.1
click at [520, 310] on div at bounding box center [518, 363] width 9 height 16
click at [512, 310] on div at bounding box center [509, 363] width 9 height 16
drag, startPoint x: 506, startPoint y: 362, endPoint x: 500, endPoint y: 361, distance: 6.5
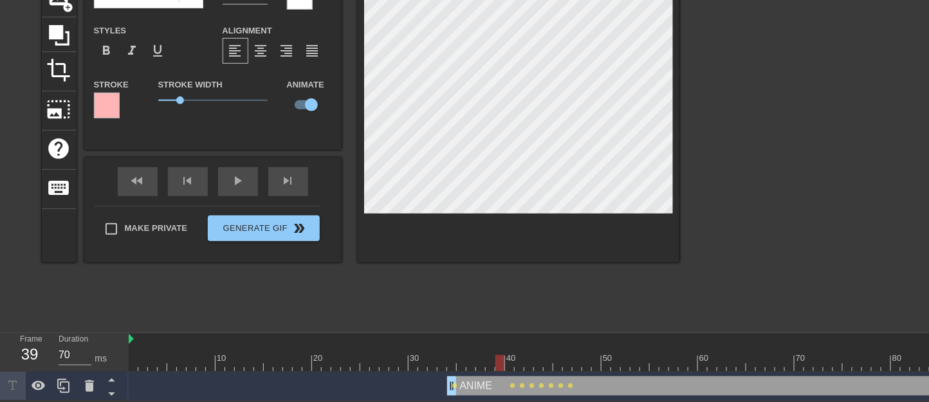
click at [500, 310] on div at bounding box center [499, 363] width 9 height 16
click at [547, 222] on div at bounding box center [519, 100] width 322 height 323
drag, startPoint x: 498, startPoint y: 361, endPoint x: 491, endPoint y: 362, distance: 6.6
click at [491, 310] on div at bounding box center [489, 363] width 9 height 16
click at [537, 226] on div at bounding box center [519, 100] width 322 height 323
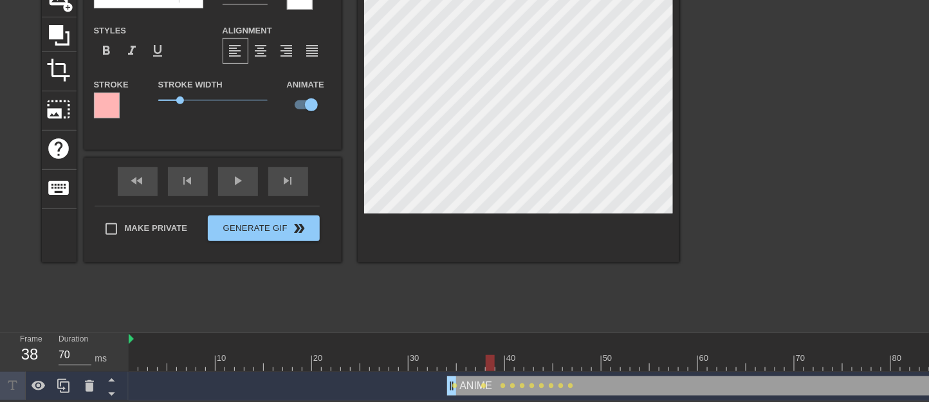
click at [494, 310] on div at bounding box center [616, 363] width 974 height 16
drag, startPoint x: 489, startPoint y: 365, endPoint x: 477, endPoint y: 364, distance: 11.6
click at [477, 310] on div at bounding box center [480, 363] width 9 height 16
click at [553, 227] on div at bounding box center [519, 100] width 322 height 323
click at [442, 217] on div at bounding box center [519, 100] width 322 height 323
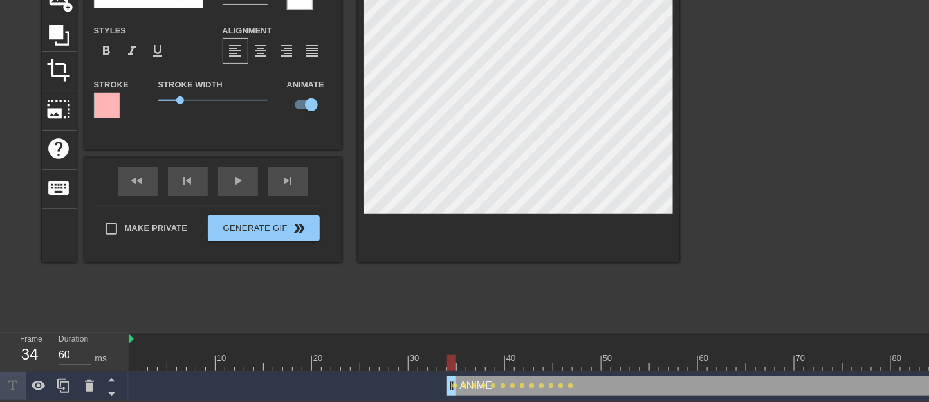
drag, startPoint x: 460, startPoint y: 361, endPoint x: 450, endPoint y: 359, distance: 10.5
click at [453, 310] on div at bounding box center [451, 363] width 9 height 16
click at [525, 235] on div at bounding box center [519, 100] width 322 height 323
drag, startPoint x: 588, startPoint y: 367, endPoint x: 574, endPoint y: 363, distance: 14.7
click at [574, 310] on div at bounding box center [576, 363] width 9 height 16
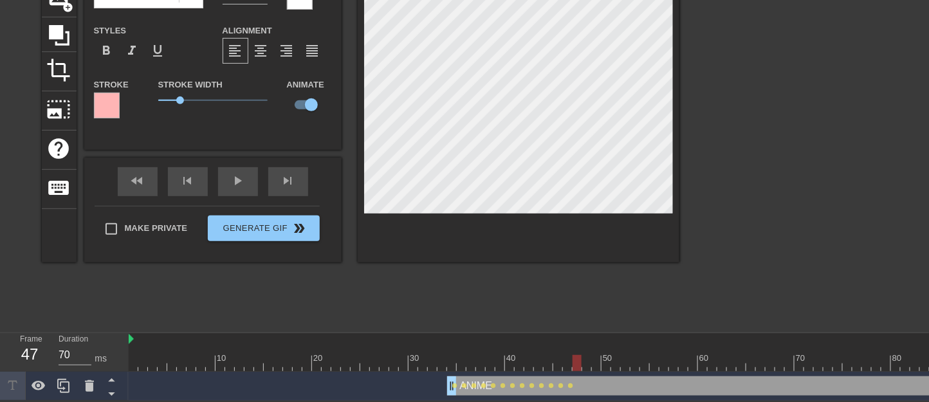
click at [578, 310] on div at bounding box center [616, 363] width 974 height 16
click at [582, 310] on div at bounding box center [586, 363] width 9 height 16
click at [593, 310] on div at bounding box center [596, 363] width 9 height 16
drag, startPoint x: 586, startPoint y: 362, endPoint x: 592, endPoint y: 363, distance: 6.6
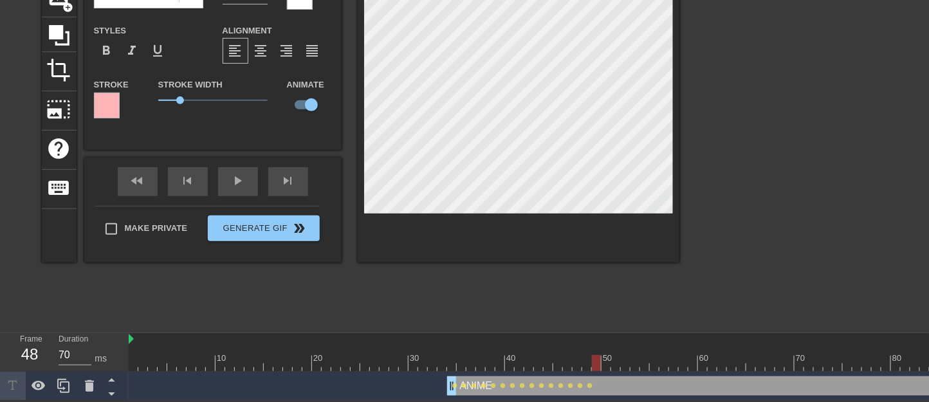
click at [592, 310] on div at bounding box center [596, 363] width 9 height 16
drag, startPoint x: 586, startPoint y: 361, endPoint x: 603, endPoint y: 363, distance: 16.1
click at [603, 310] on div at bounding box center [605, 363] width 9 height 16
drag, startPoint x: 597, startPoint y: 360, endPoint x: 605, endPoint y: 359, distance: 8.4
click at [605, 310] on div at bounding box center [605, 363] width 9 height 16
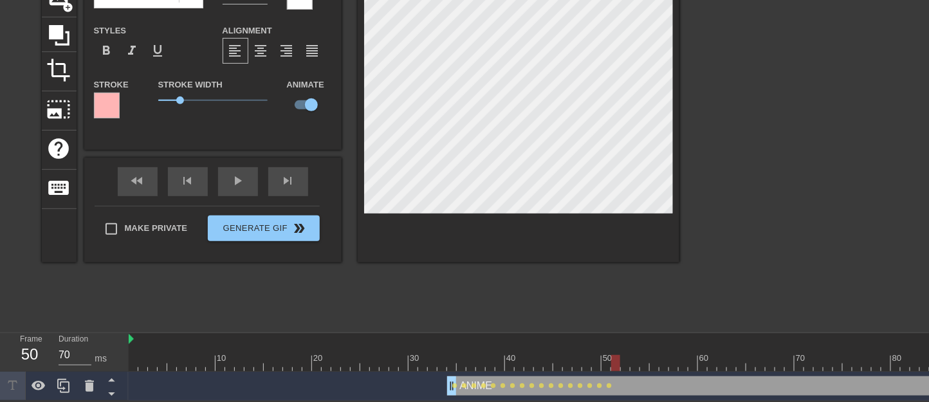
drag, startPoint x: 604, startPoint y: 361, endPoint x: 613, endPoint y: 364, distance: 9.4
click at [613, 310] on div at bounding box center [615, 363] width 9 height 16
drag, startPoint x: 607, startPoint y: 363, endPoint x: 617, endPoint y: 363, distance: 9.7
click at [617, 310] on div at bounding box center [616, 363] width 974 height 16
drag, startPoint x: 613, startPoint y: 358, endPoint x: 630, endPoint y: 360, distance: 16.3
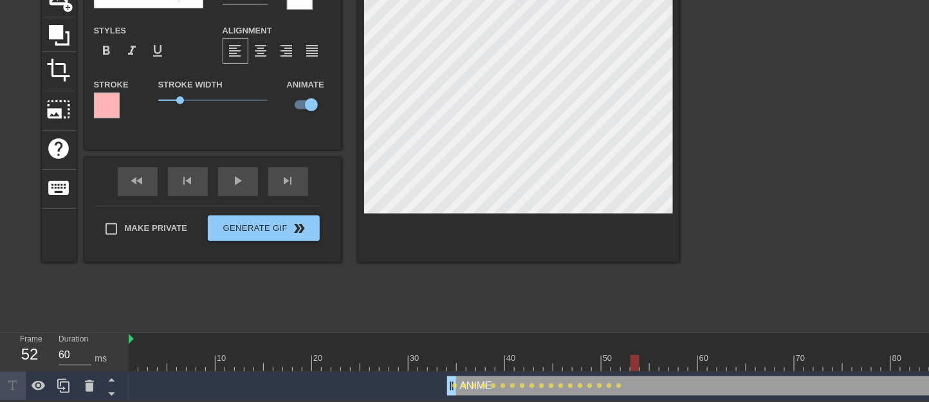
click at [630, 310] on div at bounding box center [616, 363] width 974 height 16
drag, startPoint x: 628, startPoint y: 359, endPoint x: 636, endPoint y: 361, distance: 8.6
click at [636, 310] on div at bounding box center [616, 363] width 974 height 16
drag, startPoint x: 633, startPoint y: 361, endPoint x: 640, endPoint y: 364, distance: 8.4
click at [640, 310] on div at bounding box center [644, 363] width 9 height 16
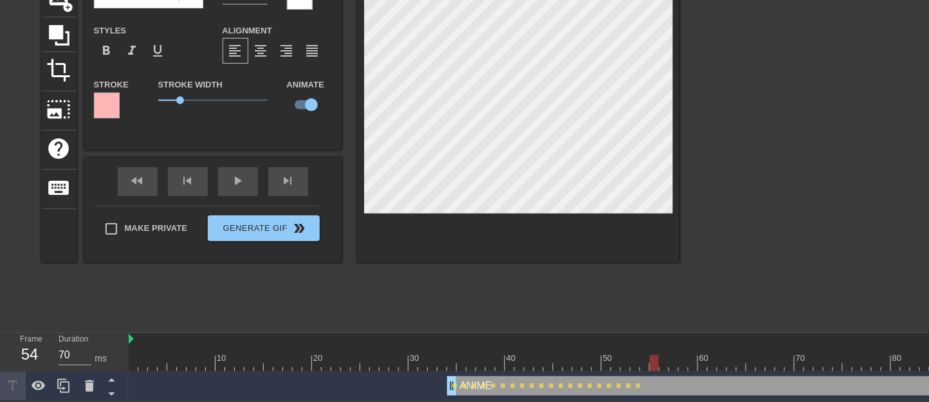
drag, startPoint x: 635, startPoint y: 361, endPoint x: 642, endPoint y: 366, distance: 8.4
click at [642, 310] on div at bounding box center [616, 363] width 974 height 16
drag, startPoint x: 643, startPoint y: 365, endPoint x: 664, endPoint y: 368, distance: 20.9
click at [664, 310] on div at bounding box center [663, 363] width 9 height 16
click at [665, 310] on div at bounding box center [616, 363] width 974 height 16
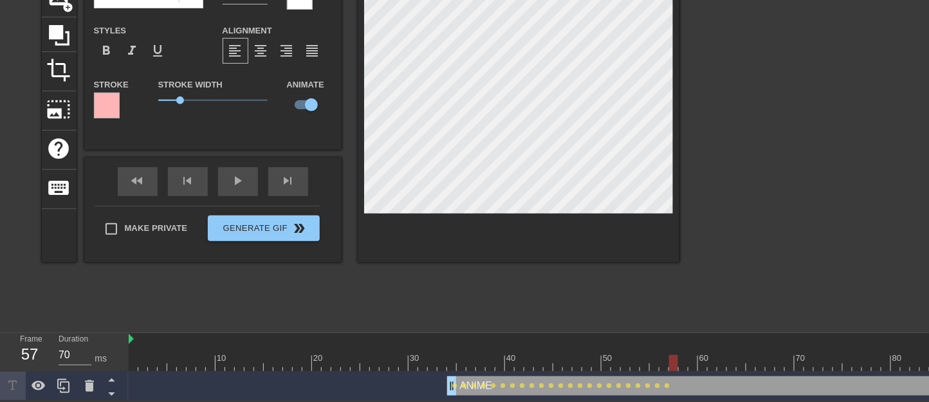
click at [671, 310] on div at bounding box center [616, 363] width 974 height 16
click at [682, 310] on div at bounding box center [616, 363] width 974 height 16
click at [695, 310] on div at bounding box center [616, 363] width 974 height 16
click at [700, 310] on div at bounding box center [616, 363] width 974 height 16
click at [705, 310] on div at bounding box center [616, 363] width 974 height 16
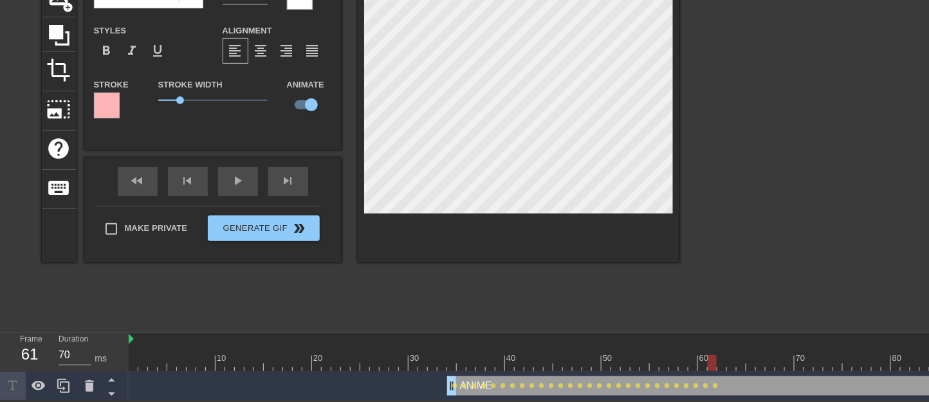
click at [705, 310] on div at bounding box center [616, 363] width 974 height 16
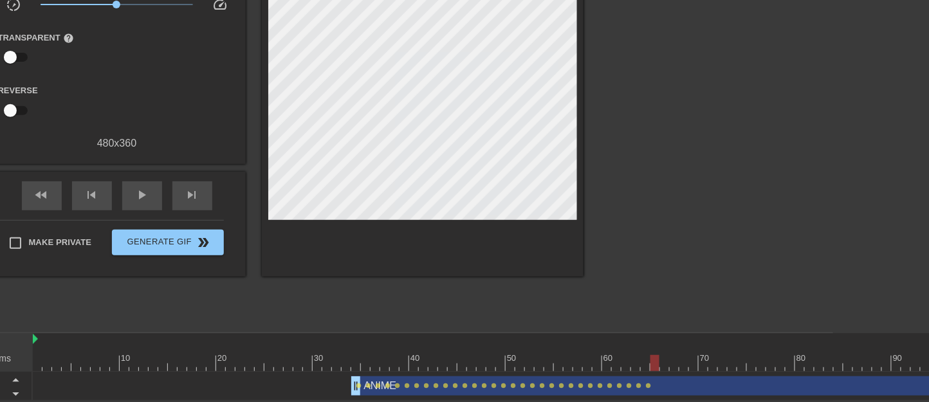
scroll to position [113, 177]
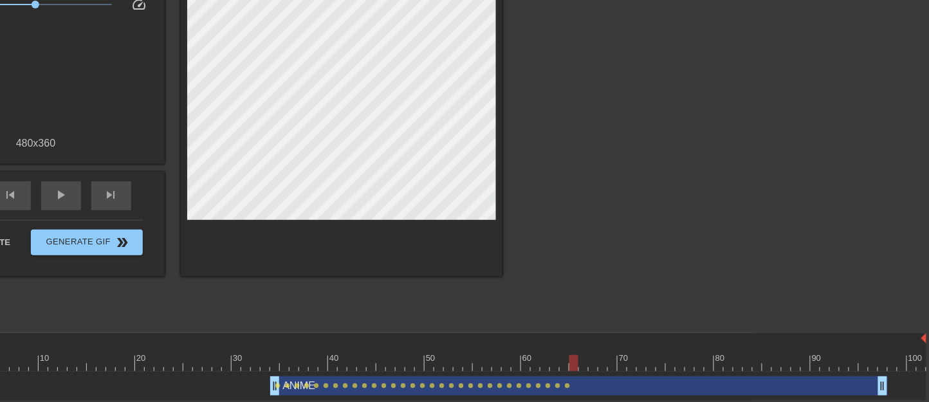
click at [585, 310] on div at bounding box center [439, 363] width 974 height 16
click at [591, 310] on div at bounding box center [439, 363] width 974 height 16
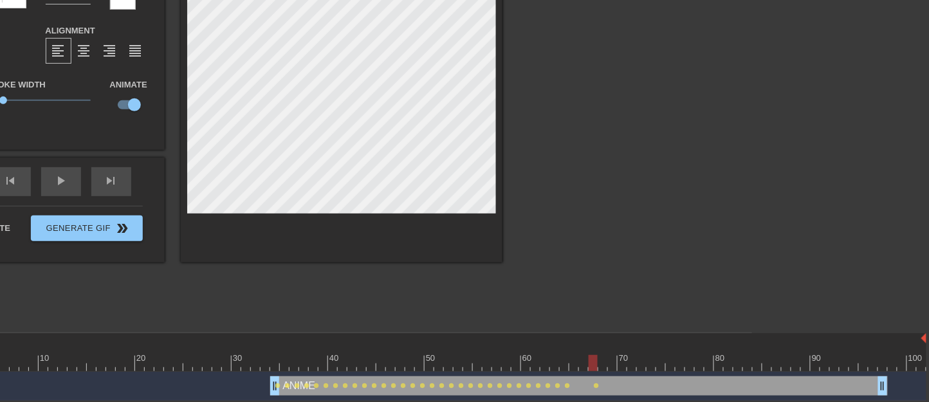
click at [601, 310] on div at bounding box center [439, 363] width 974 height 16
click at [609, 310] on div at bounding box center [439, 363] width 974 height 16
click at [619, 310] on div at bounding box center [439, 363] width 974 height 16
click at [635, 310] on div at bounding box center [439, 363] width 974 height 16
click at [642, 310] on div at bounding box center [439, 363] width 974 height 16
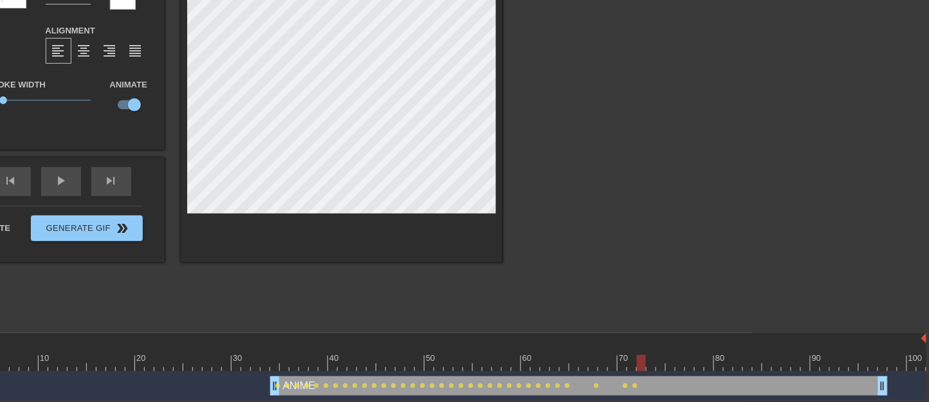
click at [655, 310] on div at bounding box center [439, 363] width 974 height 16
click at [674, 310] on div at bounding box center [439, 363] width 974 height 16
click at [681, 310] on div at bounding box center [439, 363] width 974 height 16
click at [695, 310] on div at bounding box center [439, 363] width 974 height 16
click at [705, 310] on div at bounding box center [439, 363] width 974 height 16
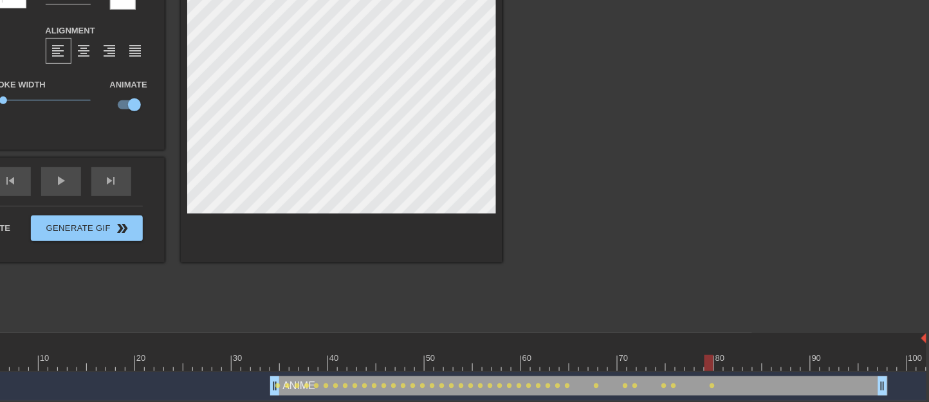
click at [698, 310] on div at bounding box center [439, 363] width 974 height 16
click at [689, 310] on div at bounding box center [439, 363] width 974 height 16
click at [705, 310] on div at bounding box center [439, 363] width 974 height 16
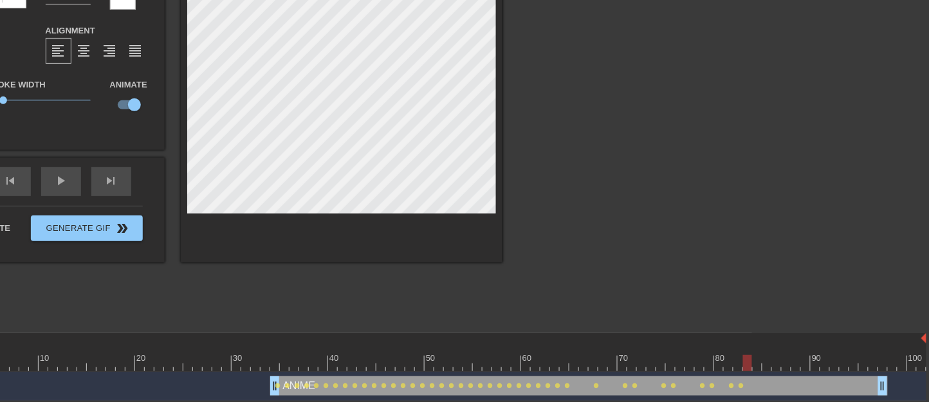
click at [705, 310] on div at bounding box center [439, 363] width 974 height 16
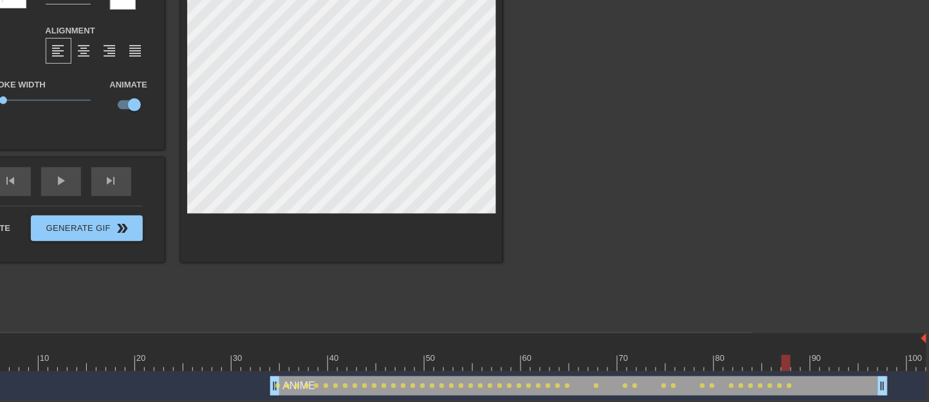
click at [705, 310] on div at bounding box center [439, 363] width 974 height 16
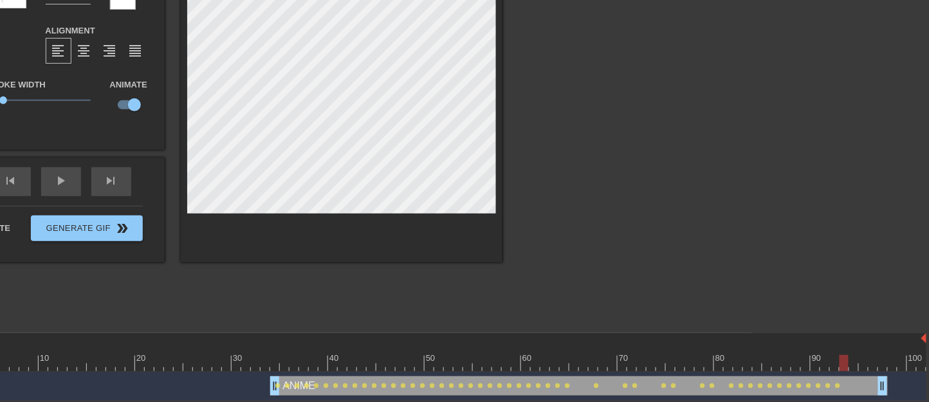
click at [705, 310] on div at bounding box center [439, 363] width 974 height 16
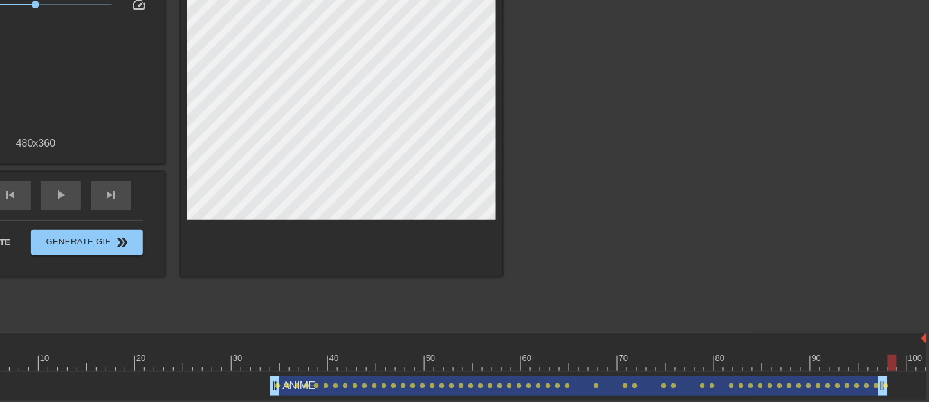
click at [705, 310] on div at bounding box center [439, 363] width 974 height 16
type input "60"
click at [705, 310] on div at bounding box center [439, 363] width 974 height 16
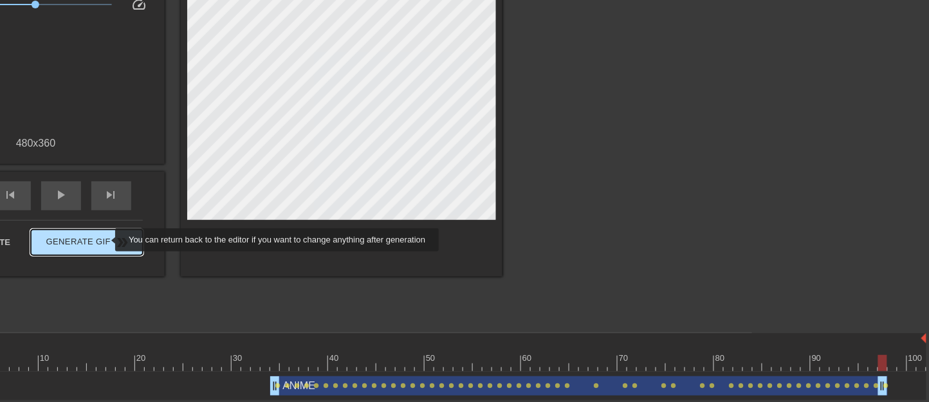
click at [107, 240] on span "Generate Gif double_arrow" at bounding box center [86, 242] width 101 height 15
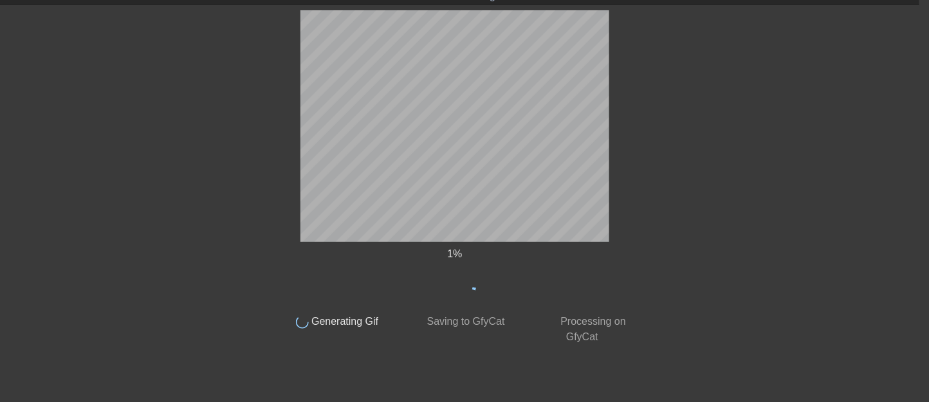
scroll to position [41, 10]
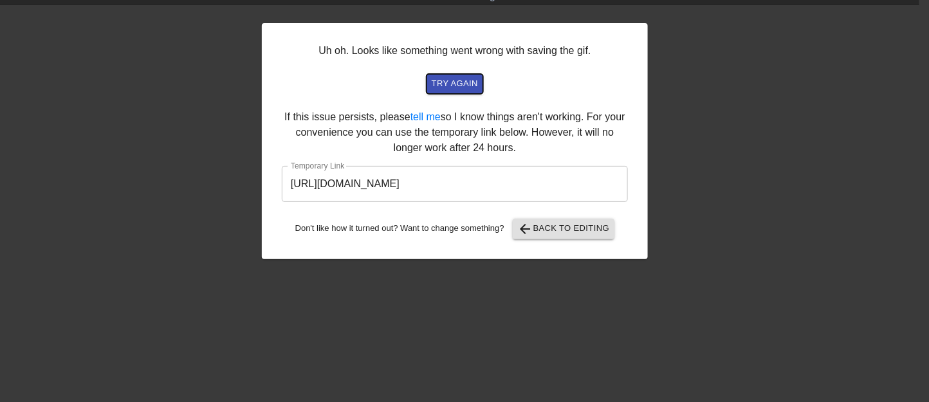
click at [453, 87] on span "try again" at bounding box center [454, 84] width 46 height 15
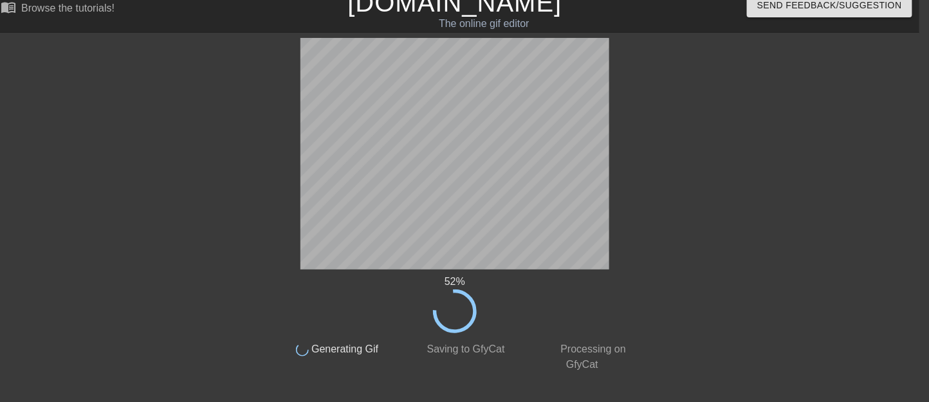
scroll to position [0, 10]
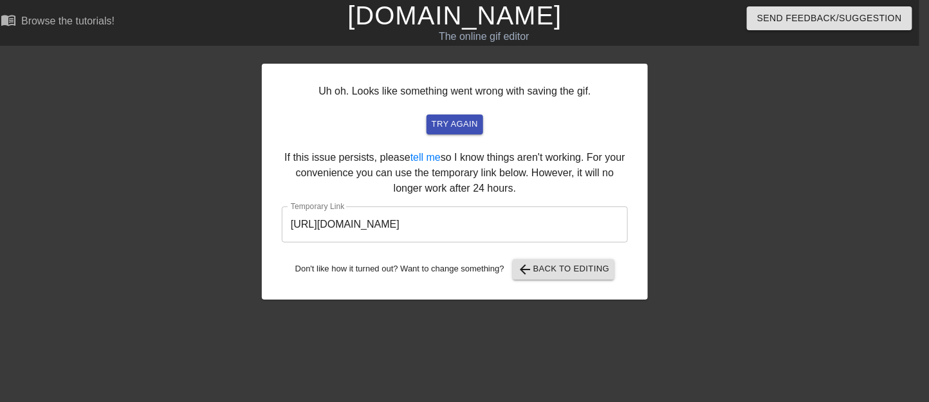
click at [537, 221] on input "[URL][DOMAIN_NAME]" at bounding box center [455, 224] width 346 height 36
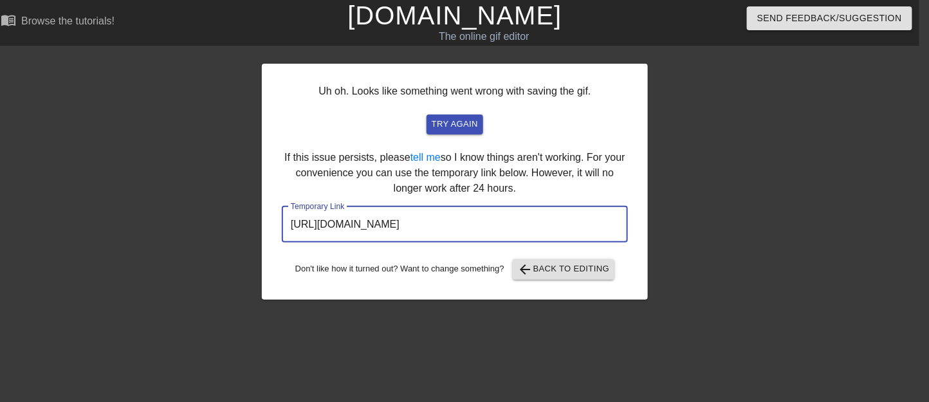
click at [537, 221] on input "[URL][DOMAIN_NAME]" at bounding box center [455, 224] width 346 height 36
click at [592, 269] on span "arrow_back Back to Editing" at bounding box center [564, 269] width 92 height 15
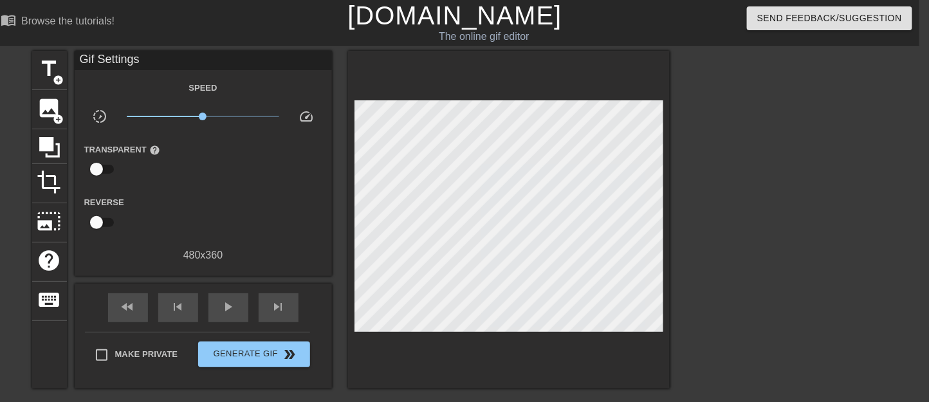
scroll to position [123, 10]
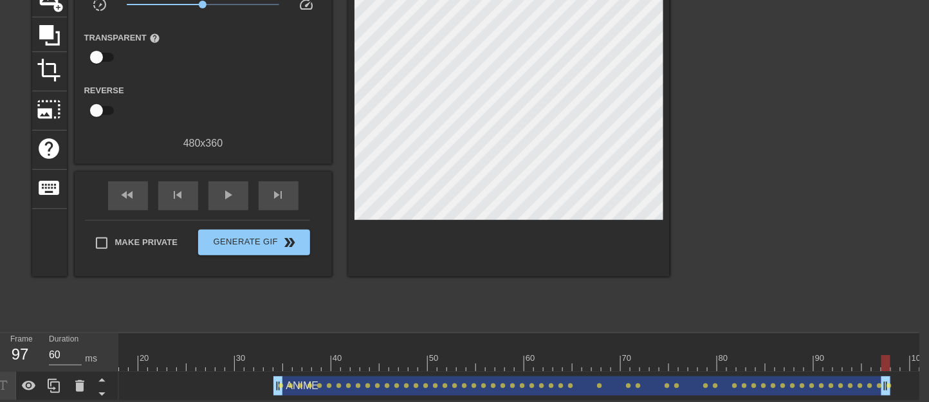
drag, startPoint x: 926, startPoint y: 353, endPoint x: 888, endPoint y: 353, distance: 37.9
click at [705, 310] on div at bounding box center [885, 363] width 9 height 16
click at [705, 310] on img at bounding box center [926, 338] width 5 height 10
drag, startPoint x: 921, startPoint y: 350, endPoint x: 885, endPoint y: 351, distance: 36.0
click at [705, 310] on div at bounding box center [885, 363] width 9 height 16
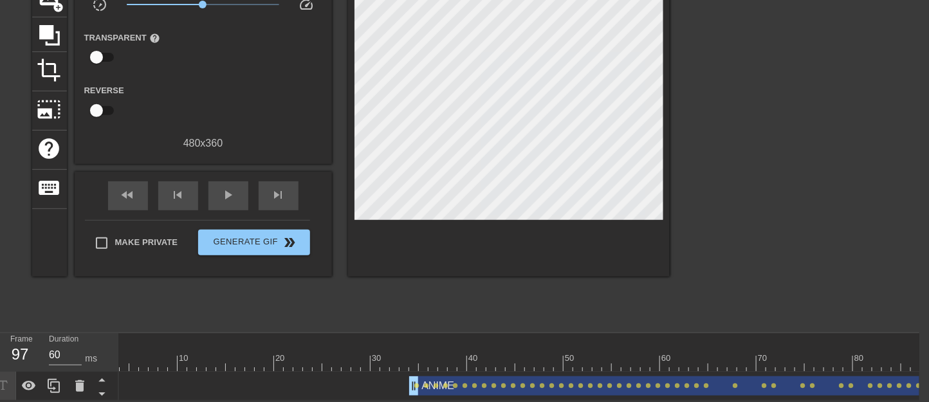
scroll to position [0, 0]
drag, startPoint x: 119, startPoint y: 331, endPoint x: 56, endPoint y: 332, distance: 63.0
click at [53, 310] on div "Frame 97 Duration 60 ms 10 20 30 40 50 60 70 80 90 100 ANIME drag_handle drag_h…" at bounding box center [454, 367] width 929 height 68
click at [226, 310] on div at bounding box center [606, 339] width 974 height 13
click at [244, 310] on div at bounding box center [606, 363] width 974 height 16
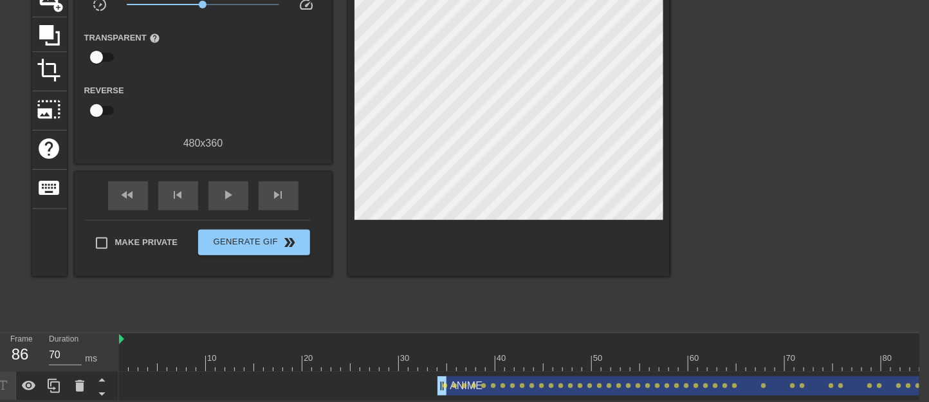
drag, startPoint x: 244, startPoint y: 344, endPoint x: 940, endPoint y: 358, distance: 696.5
click at [705, 310] on html "menu_book Browse the tutorials! [DOMAIN_NAME] The online gif editor Send Feedba…" at bounding box center [454, 144] width 929 height 512
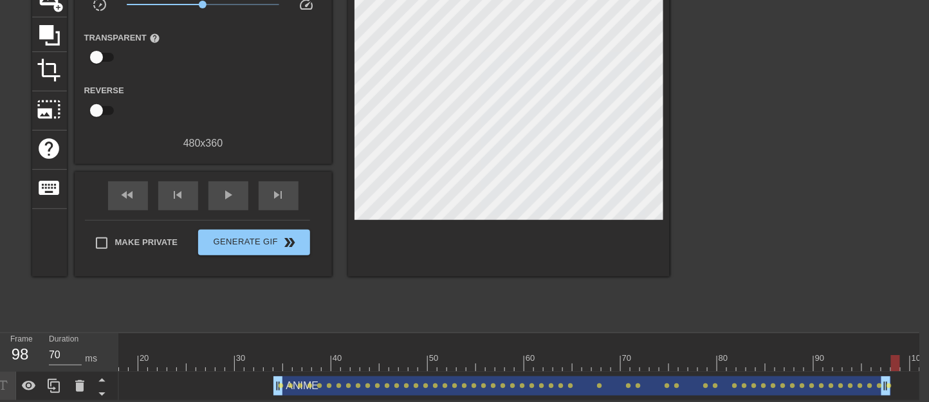
type input "60"
drag, startPoint x: 893, startPoint y: 343, endPoint x: 889, endPoint y: 349, distance: 7.5
click at [705, 310] on div at bounding box center [442, 363] width 974 height 16
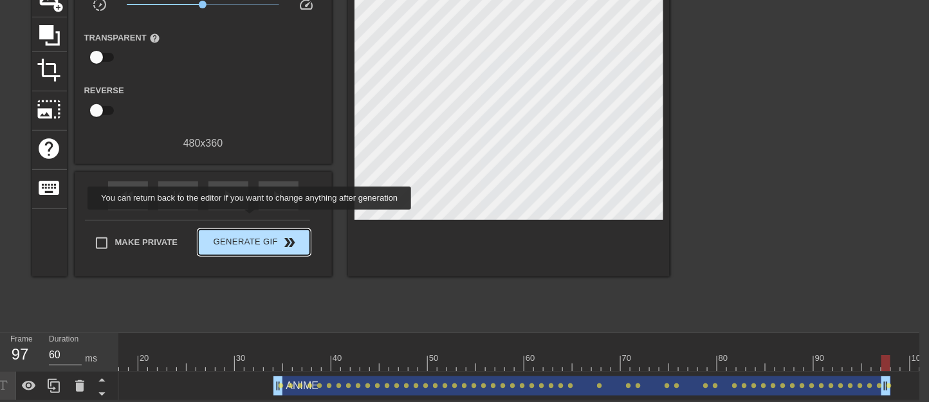
click at [253, 230] on button "Generate Gif double_arrow" at bounding box center [253, 243] width 111 height 26
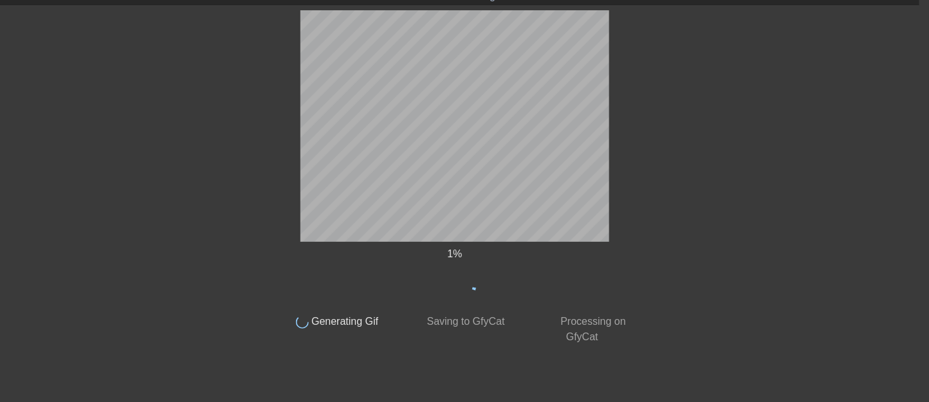
scroll to position [41, 10]
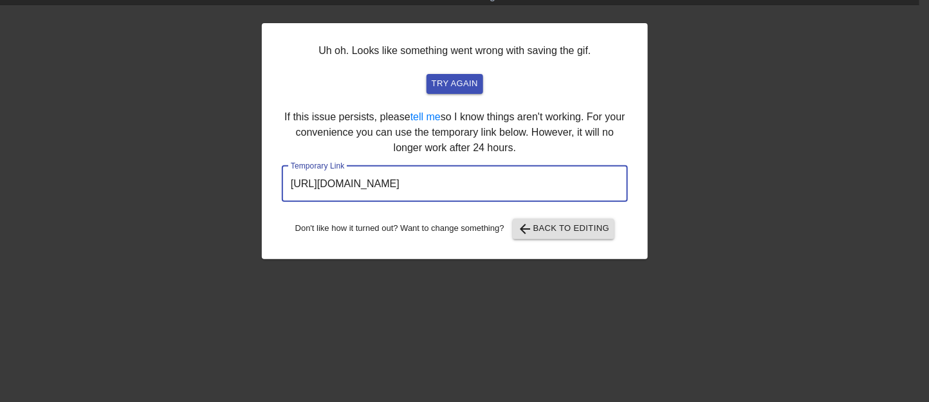
click at [516, 178] on input "[URL][DOMAIN_NAME]" at bounding box center [455, 184] width 346 height 36
click at [570, 234] on span "arrow_back Back to Editing" at bounding box center [564, 228] width 92 height 15
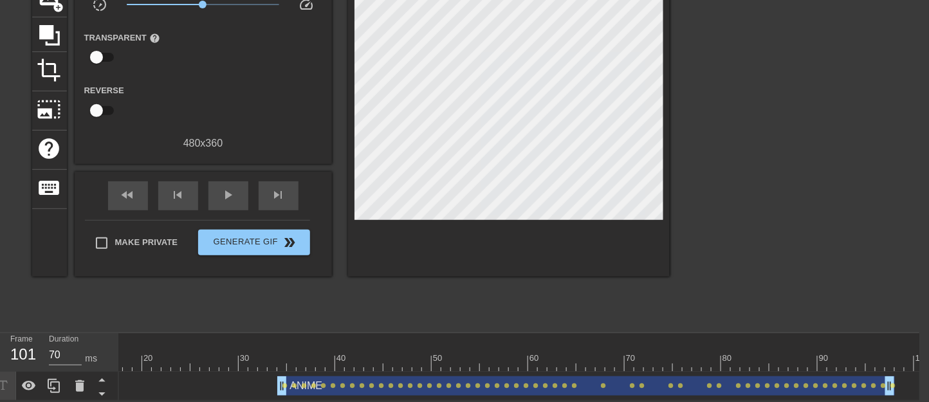
scroll to position [0, 164]
type input "60"
drag, startPoint x: 918, startPoint y: 353, endPoint x: 885, endPoint y: 353, distance: 32.8
click at [705, 310] on div at bounding box center [442, 363] width 974 height 16
